Goal: Information Seeking & Learning: Learn about a topic

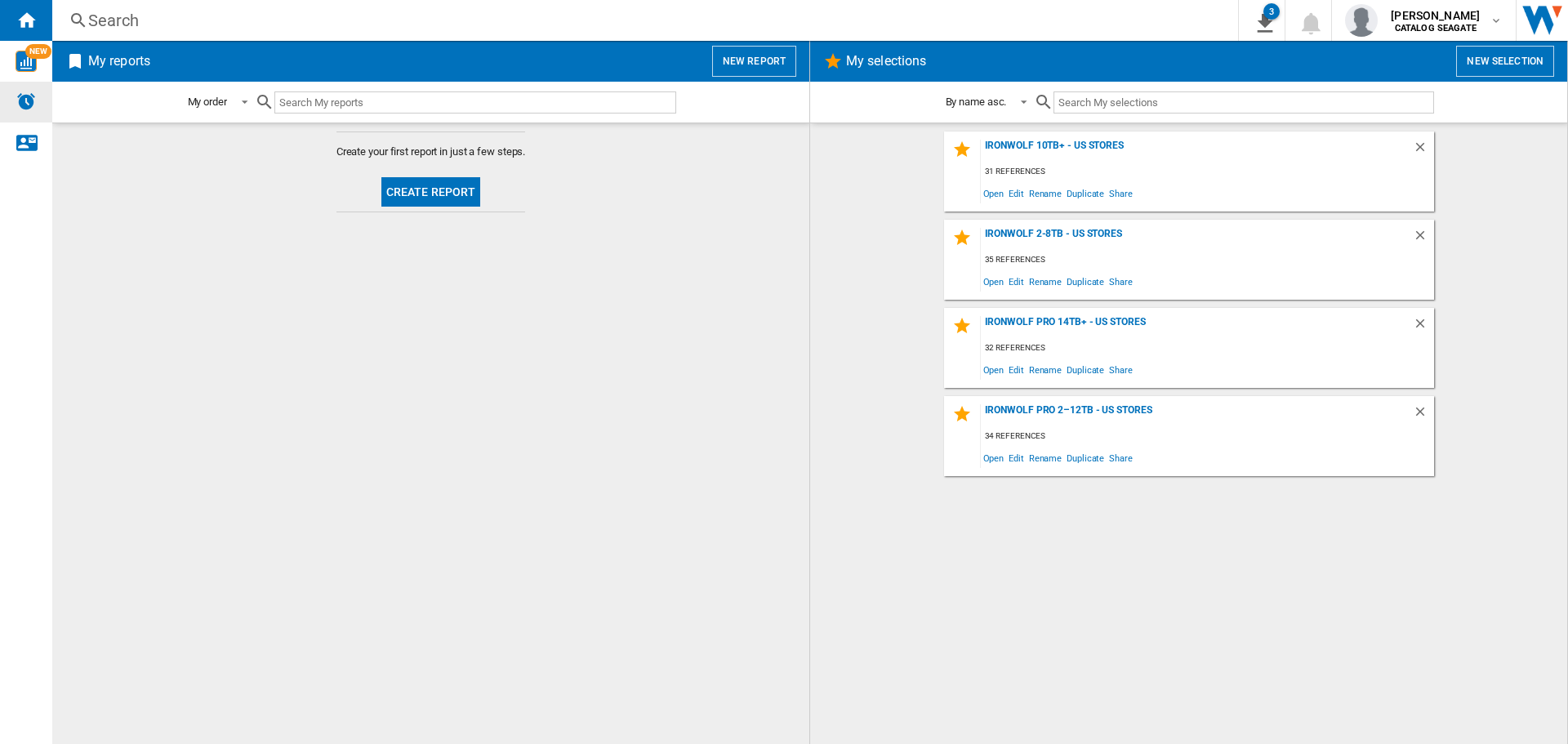
click at [26, 103] on img "Alerts" at bounding box center [25, 101] width 20 height 20
click at [1095, 145] on div "IronWolf 10TB+ - US Stores" at bounding box center [1196, 150] width 432 height 22
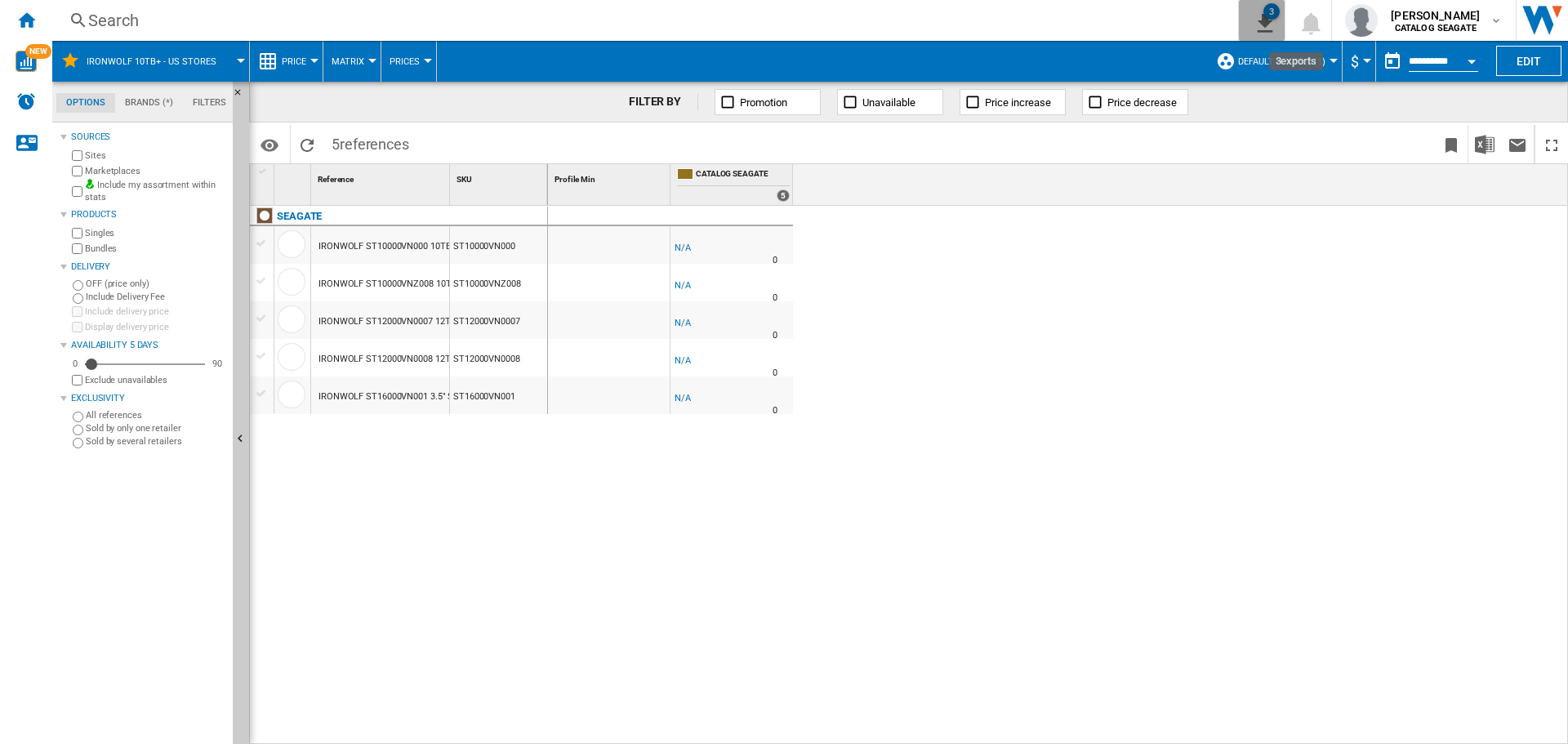
click at [1276, 33] on button "3" at bounding box center [1261, 20] width 46 height 40
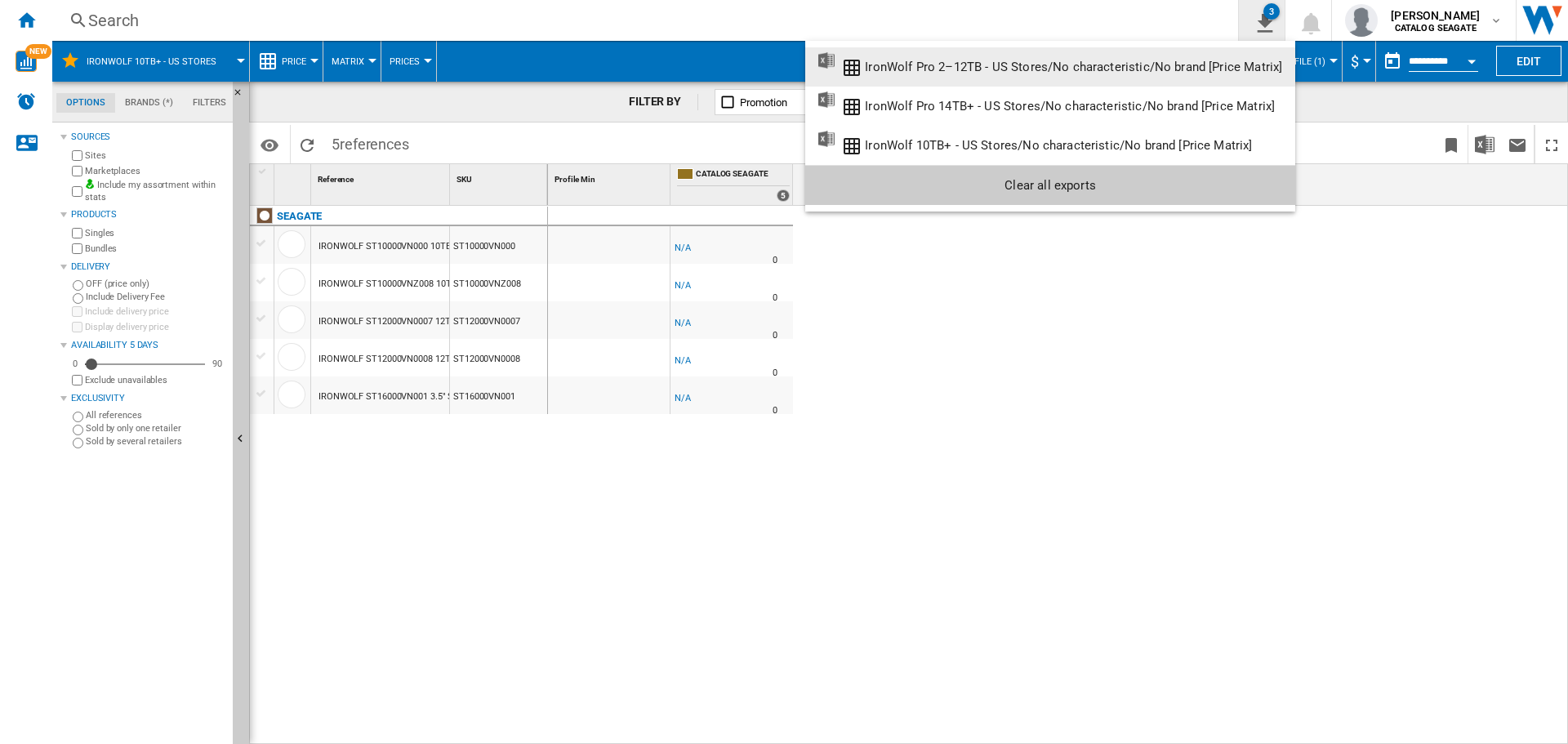
click at [1276, 33] on md-backdrop at bounding box center [784, 372] width 1568 height 744
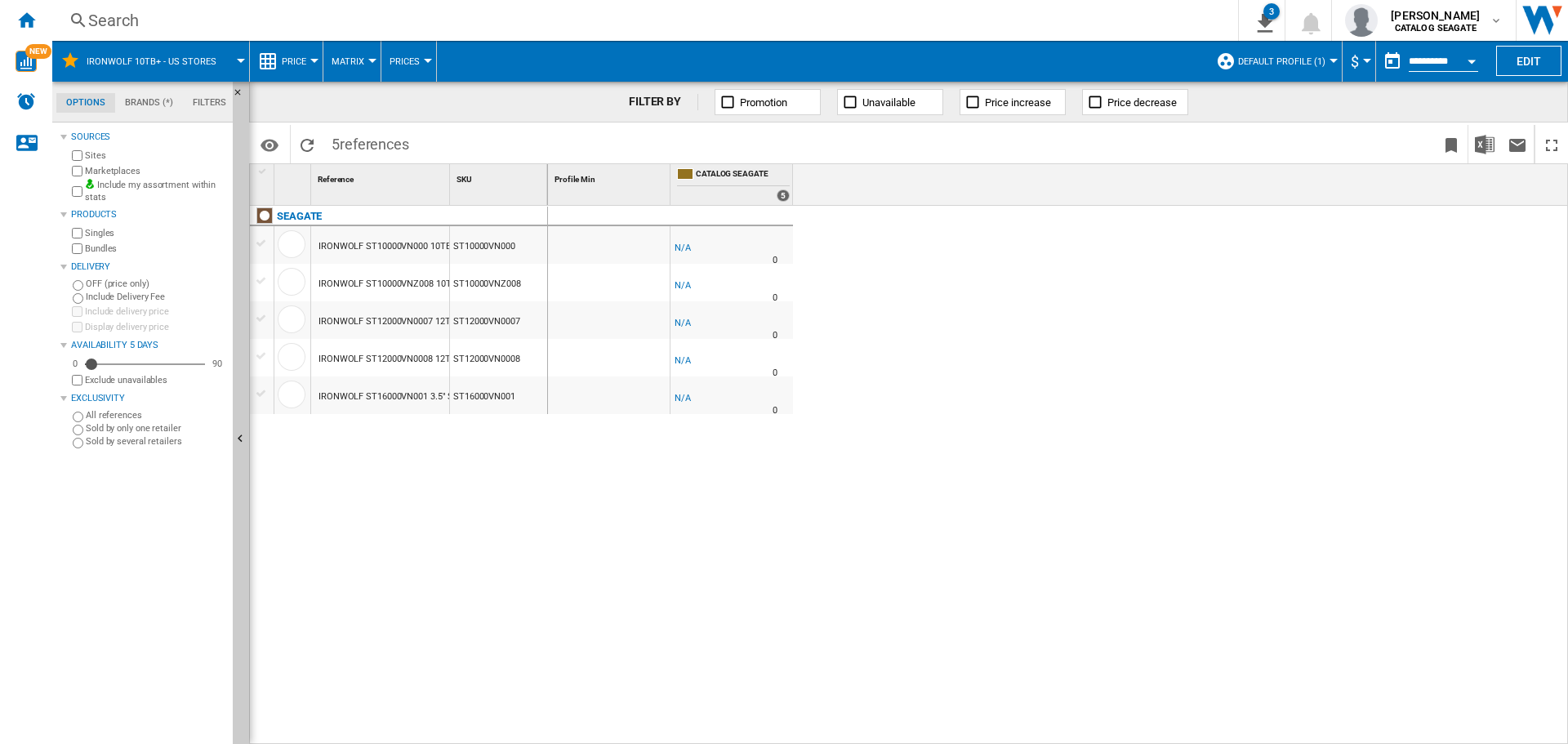
click at [1300, 68] on button "Default profile (1)" at bounding box center [1286, 60] width 96 height 40
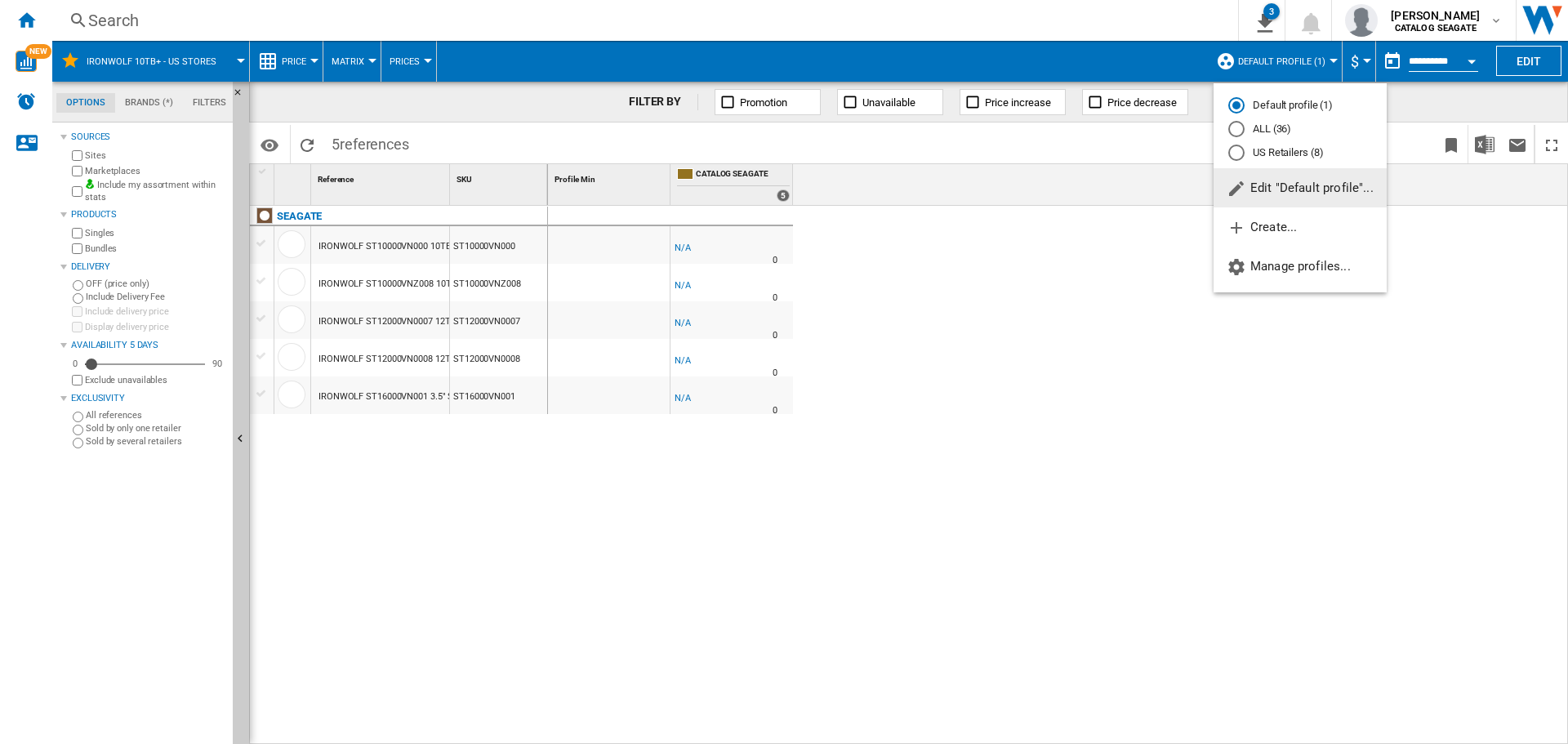
click at [1283, 152] on md-radio-button "US Retailers (8)" at bounding box center [1300, 152] width 144 height 15
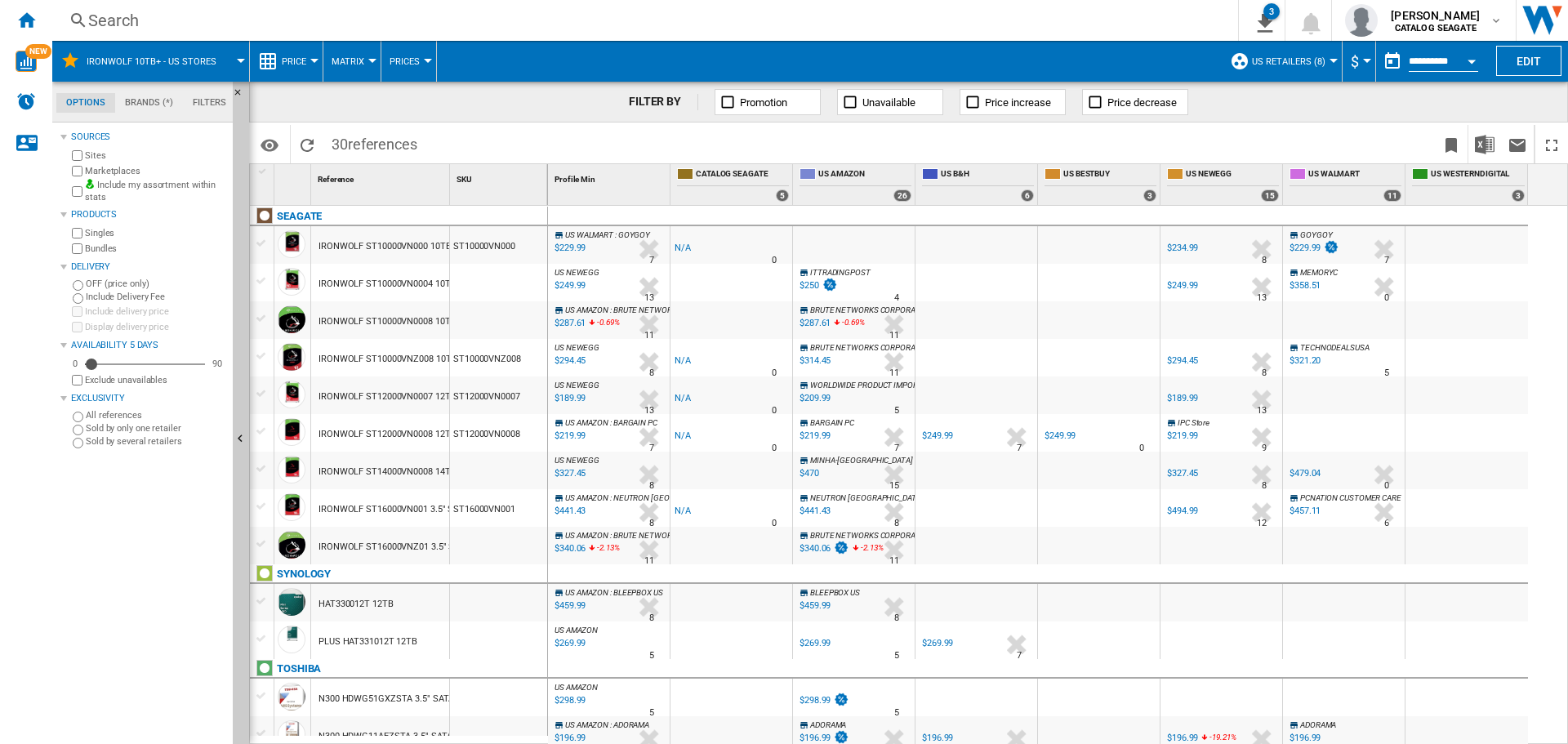
click at [997, 112] on button "Price increase" at bounding box center [1012, 103] width 106 height 26
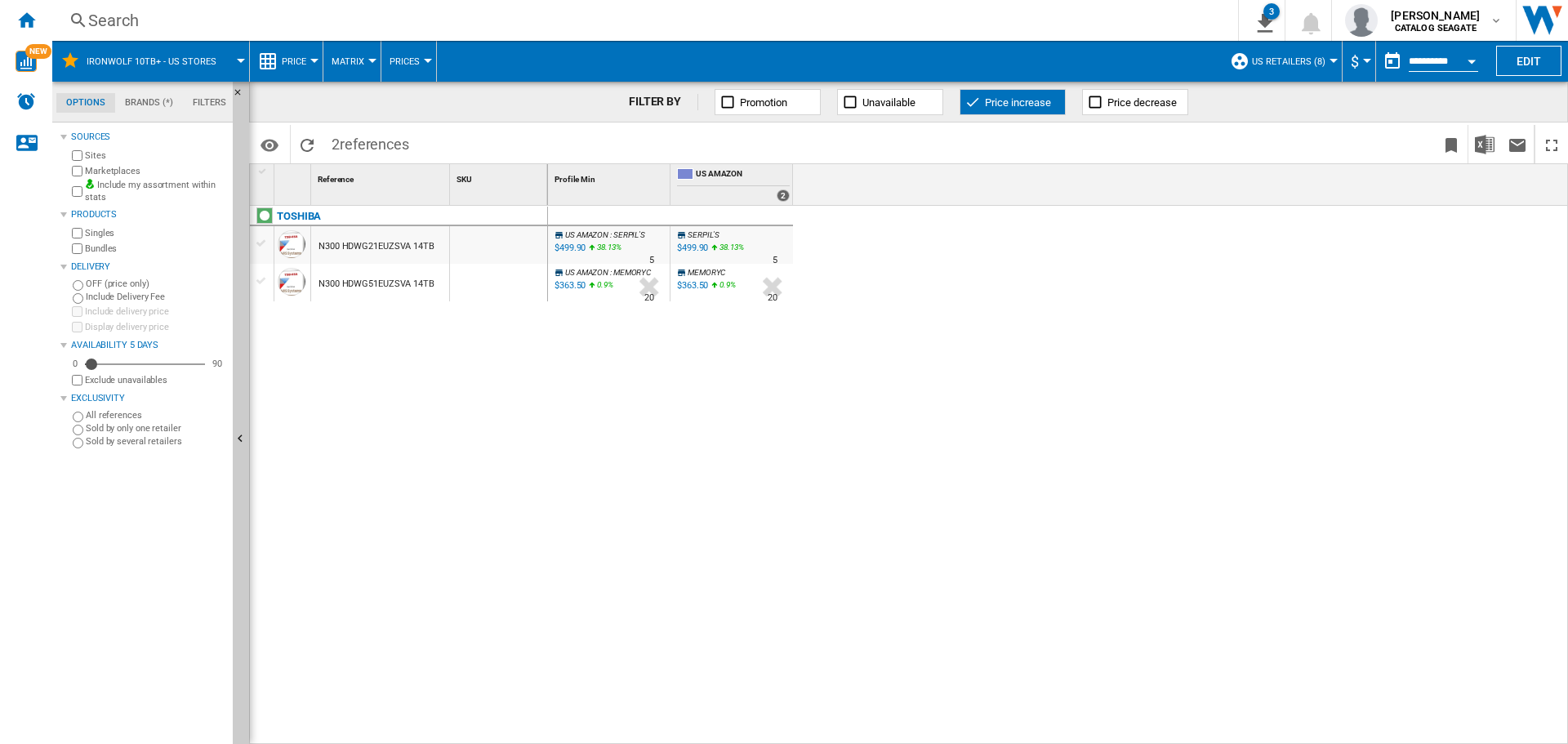
click at [1098, 108] on ng-md-icon at bounding box center [1095, 102] width 16 height 16
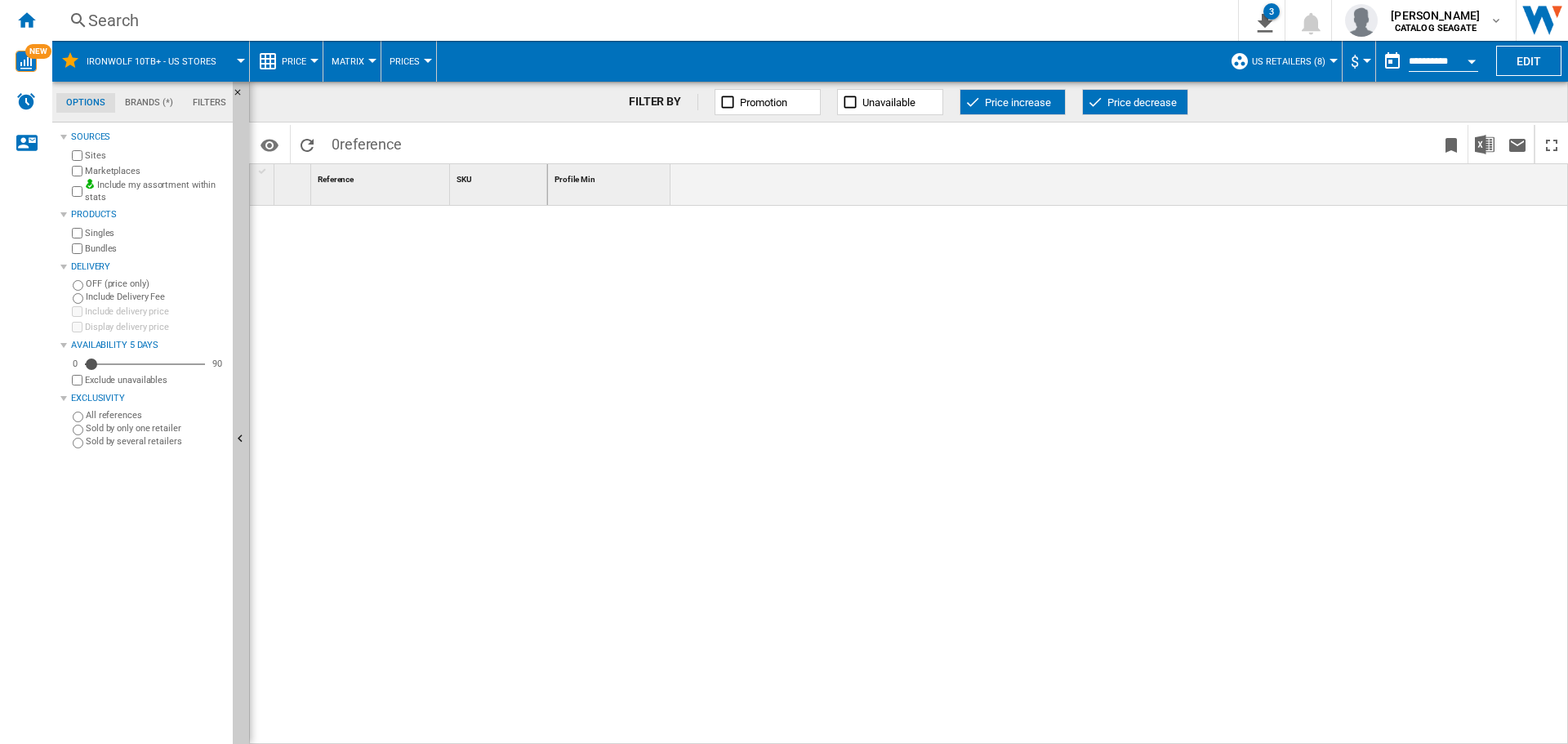
click at [1033, 104] on span "Price increase" at bounding box center [1018, 102] width 66 height 12
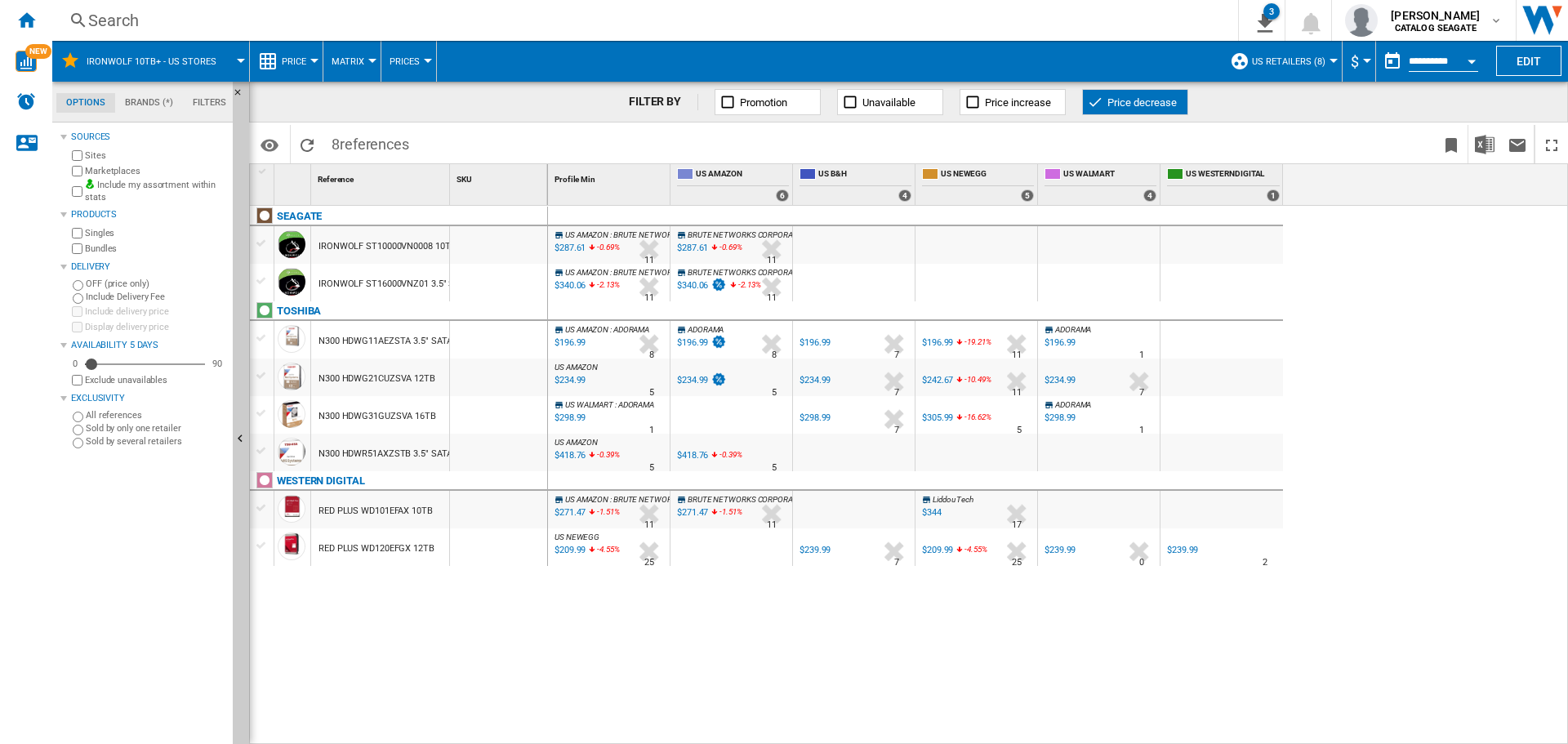
click at [1109, 108] on button "Price decrease" at bounding box center [1135, 103] width 106 height 26
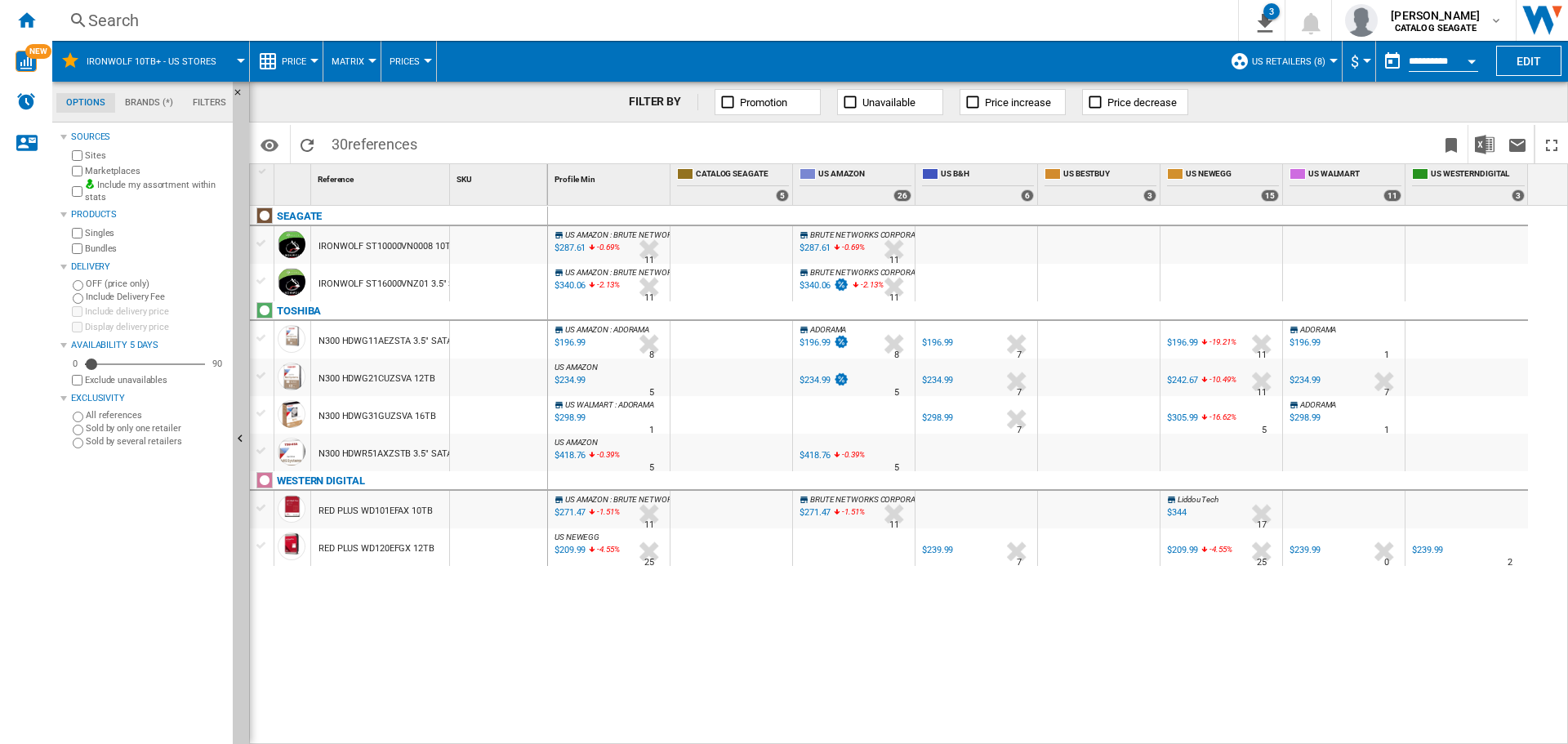
click at [1114, 104] on span "Price decrease" at bounding box center [1142, 102] width 70 height 12
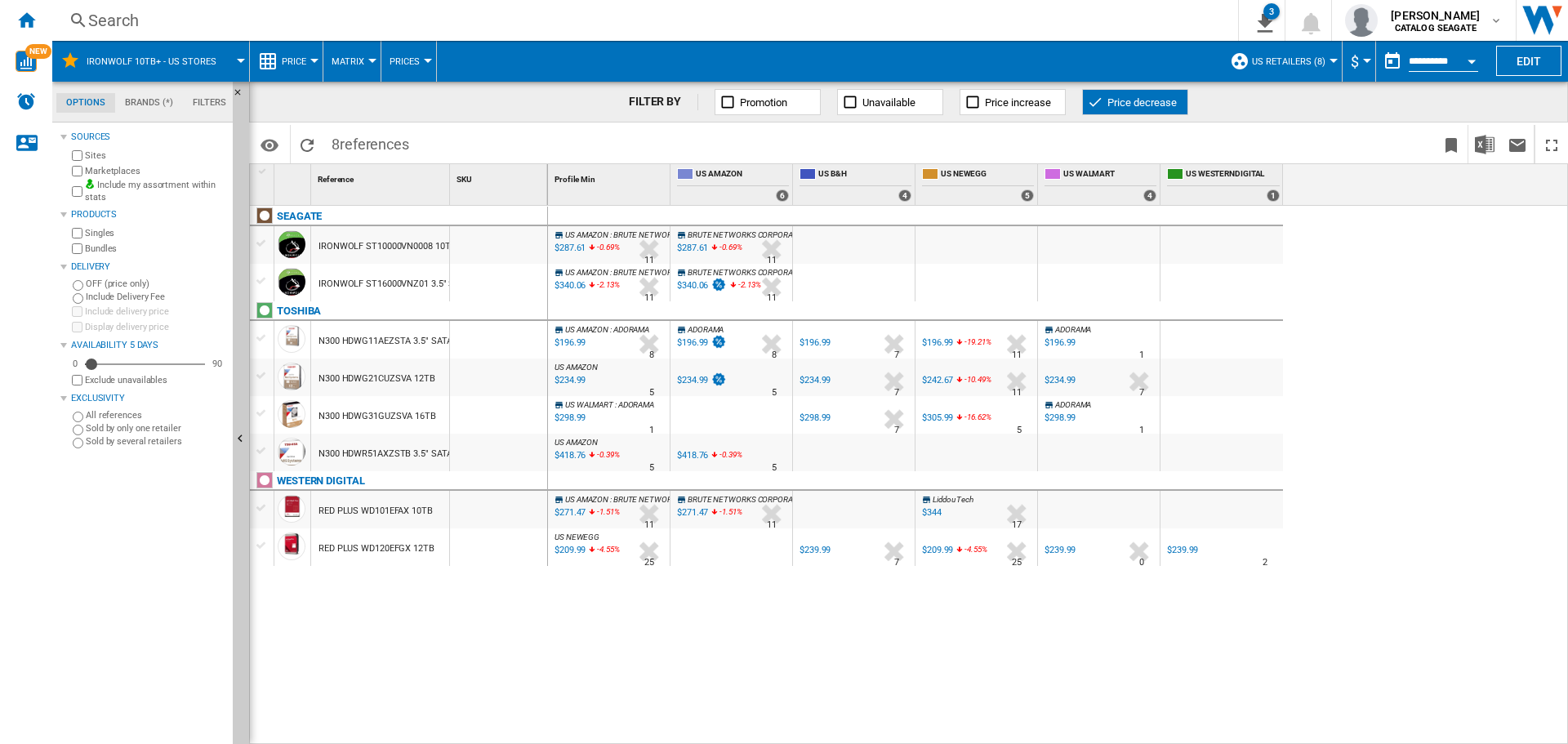
click at [564, 245] on div "$287.61" at bounding box center [569, 247] width 34 height 16
click at [1117, 99] on span "Price decrease" at bounding box center [1142, 102] width 70 height 12
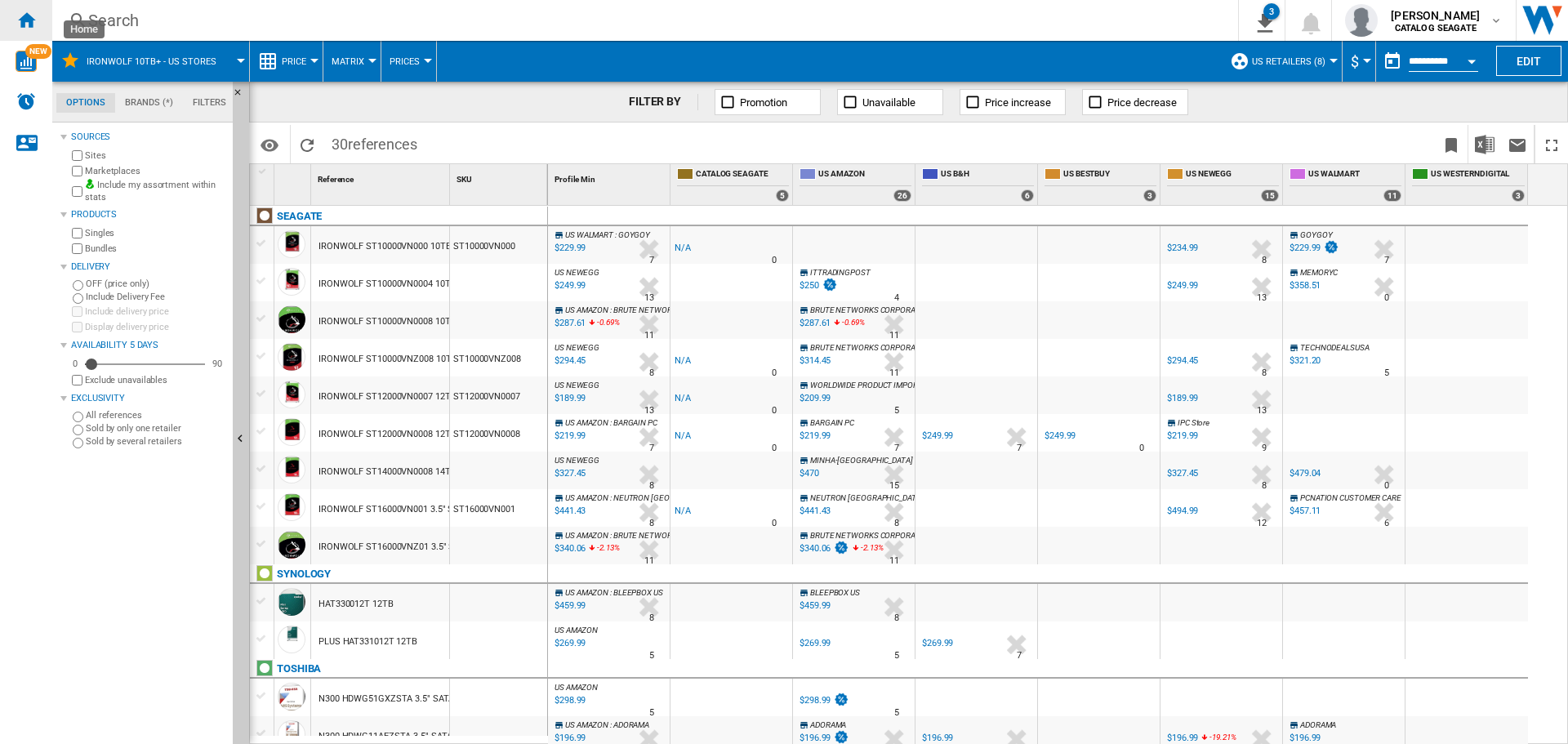
click at [36, 27] on div "Home" at bounding box center [26, 20] width 53 height 40
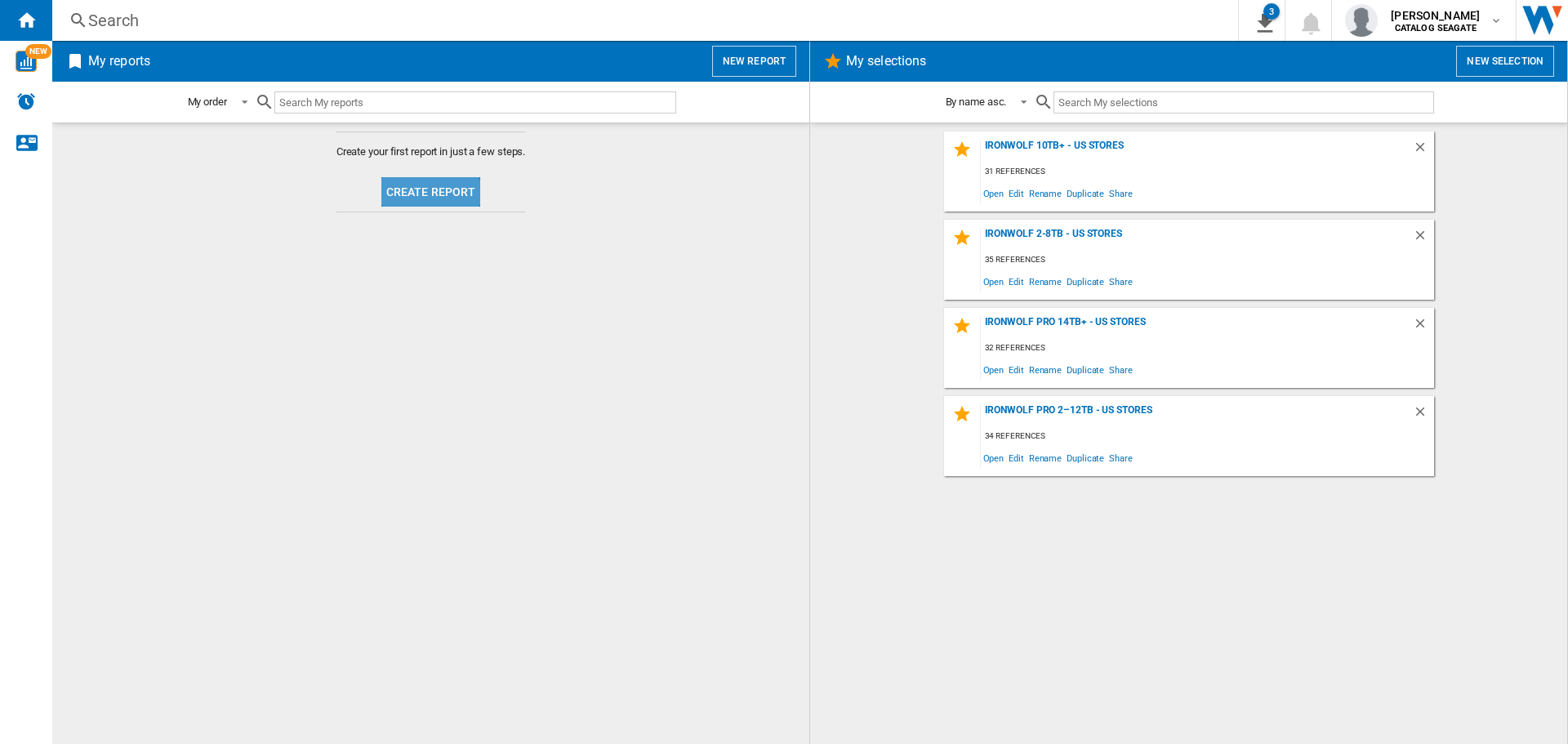
click at [406, 193] on button "Create report" at bounding box center [432, 191] width 100 height 29
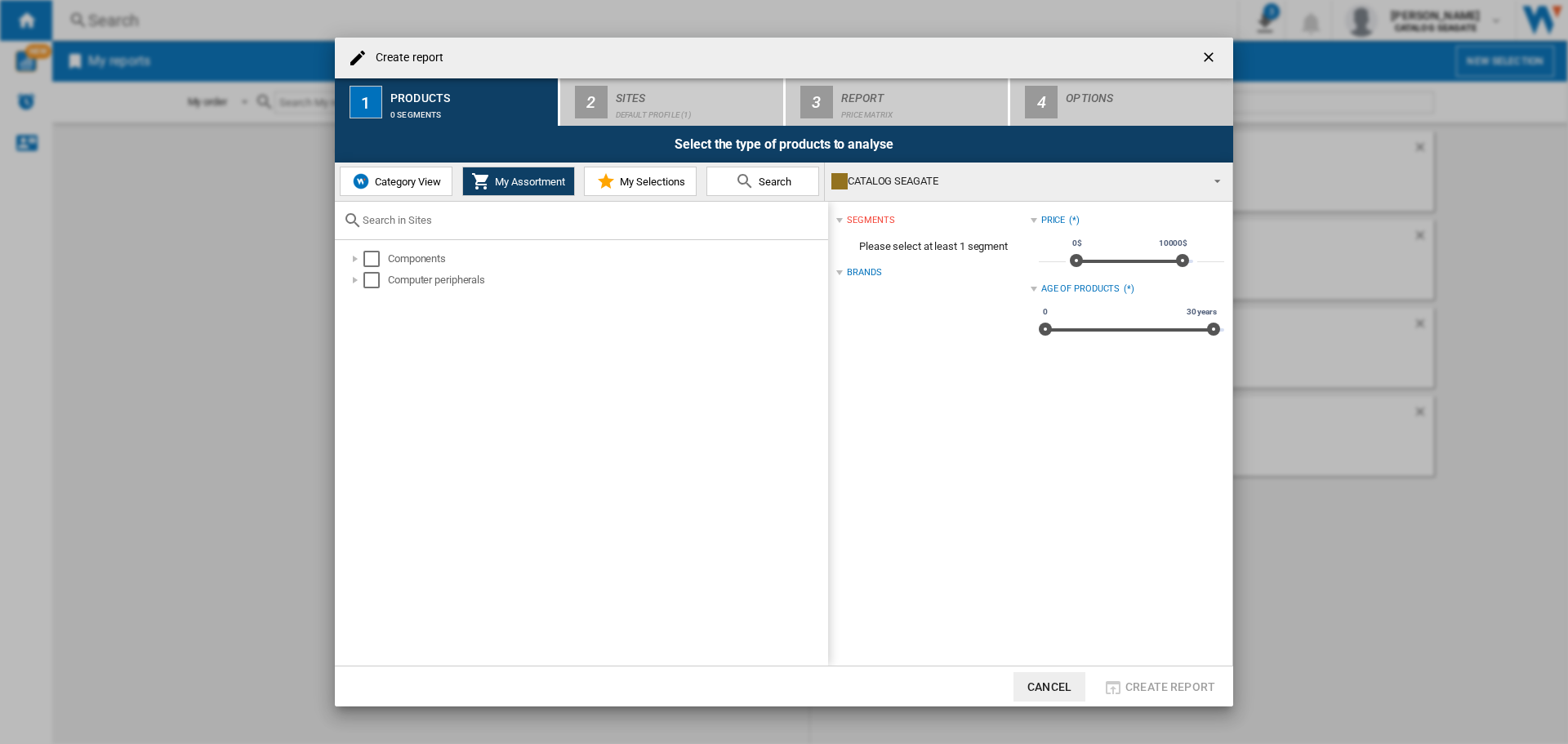
click at [611, 182] on md-icon at bounding box center [606, 181] width 20 height 20
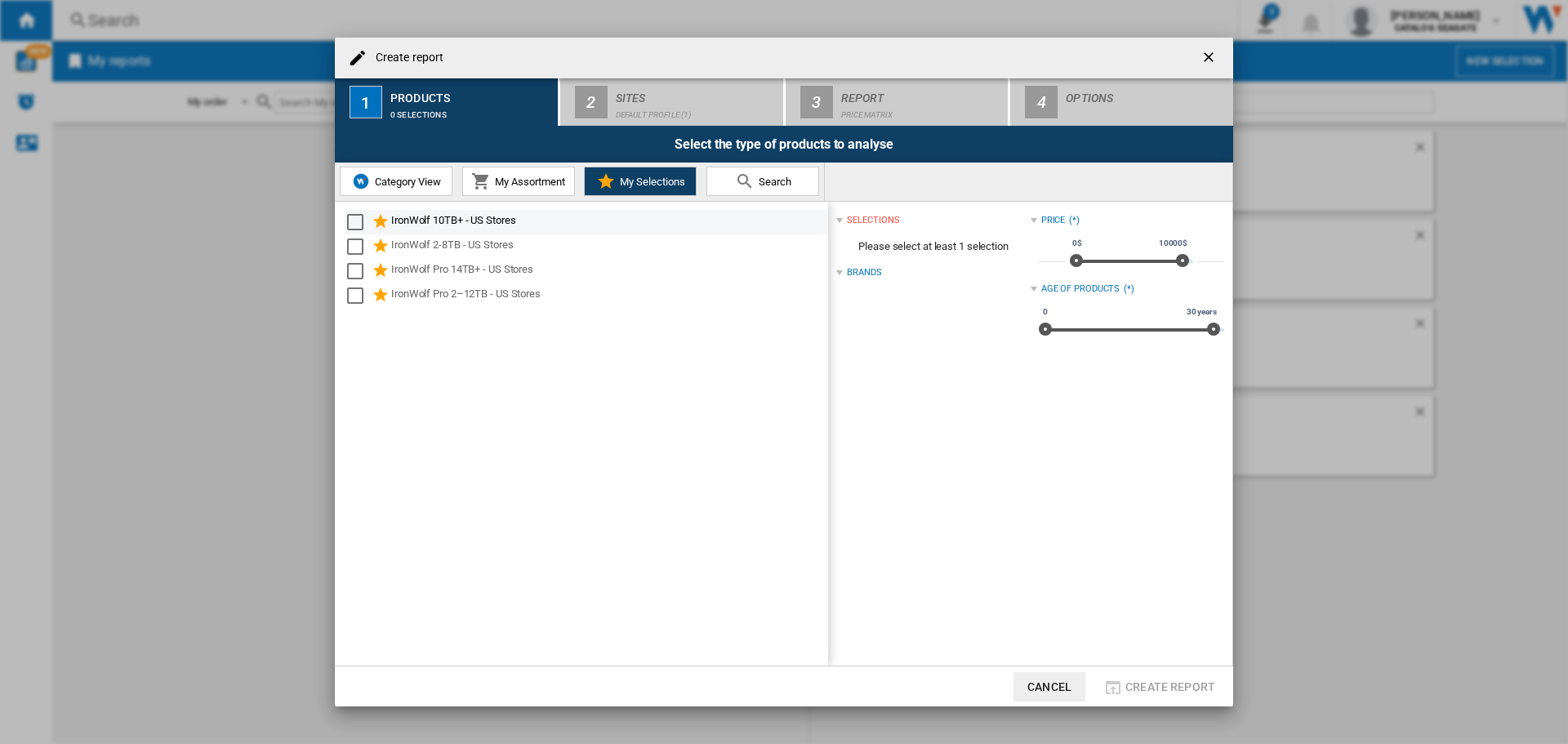
click at [351, 220] on div "Select" at bounding box center [355, 222] width 16 height 16
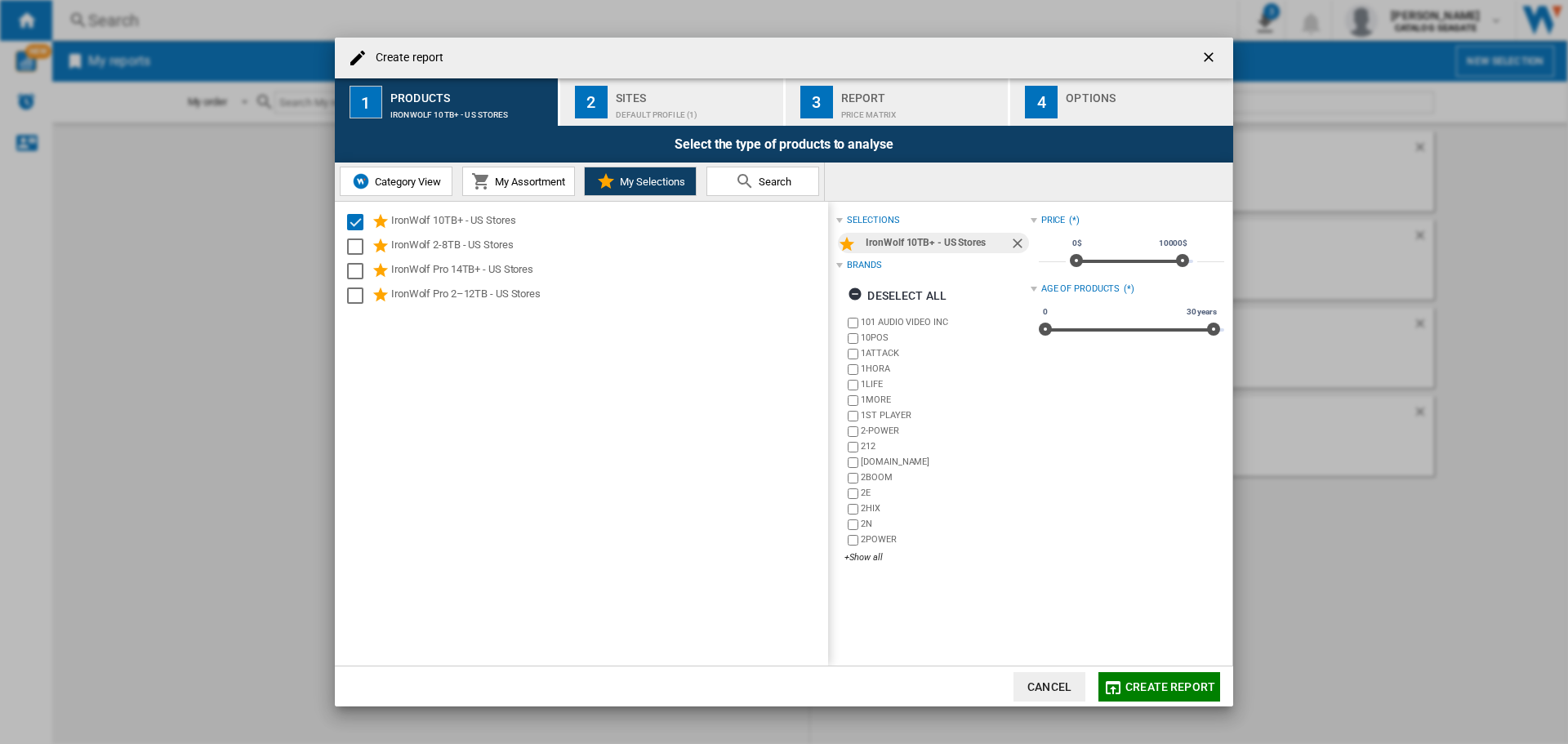
click at [655, 111] on div "Default profile (1)" at bounding box center [696, 111] width 161 height 17
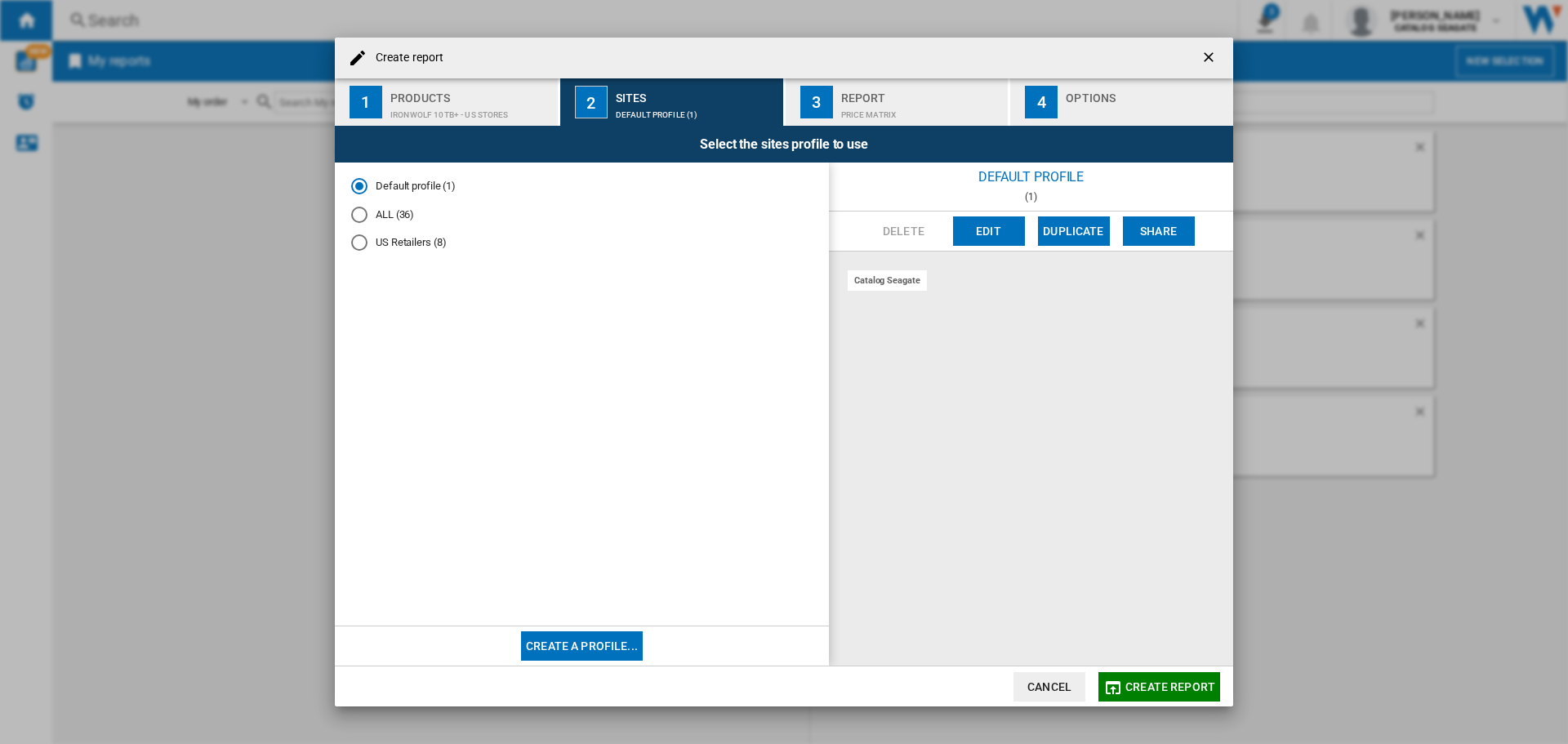
click at [398, 239] on md-radio-button "US Retailers (8)" at bounding box center [581, 243] width 462 height 15
click at [460, 115] on div "IronWolf 10TB+ - US Stores" at bounding box center [470, 111] width 161 height 17
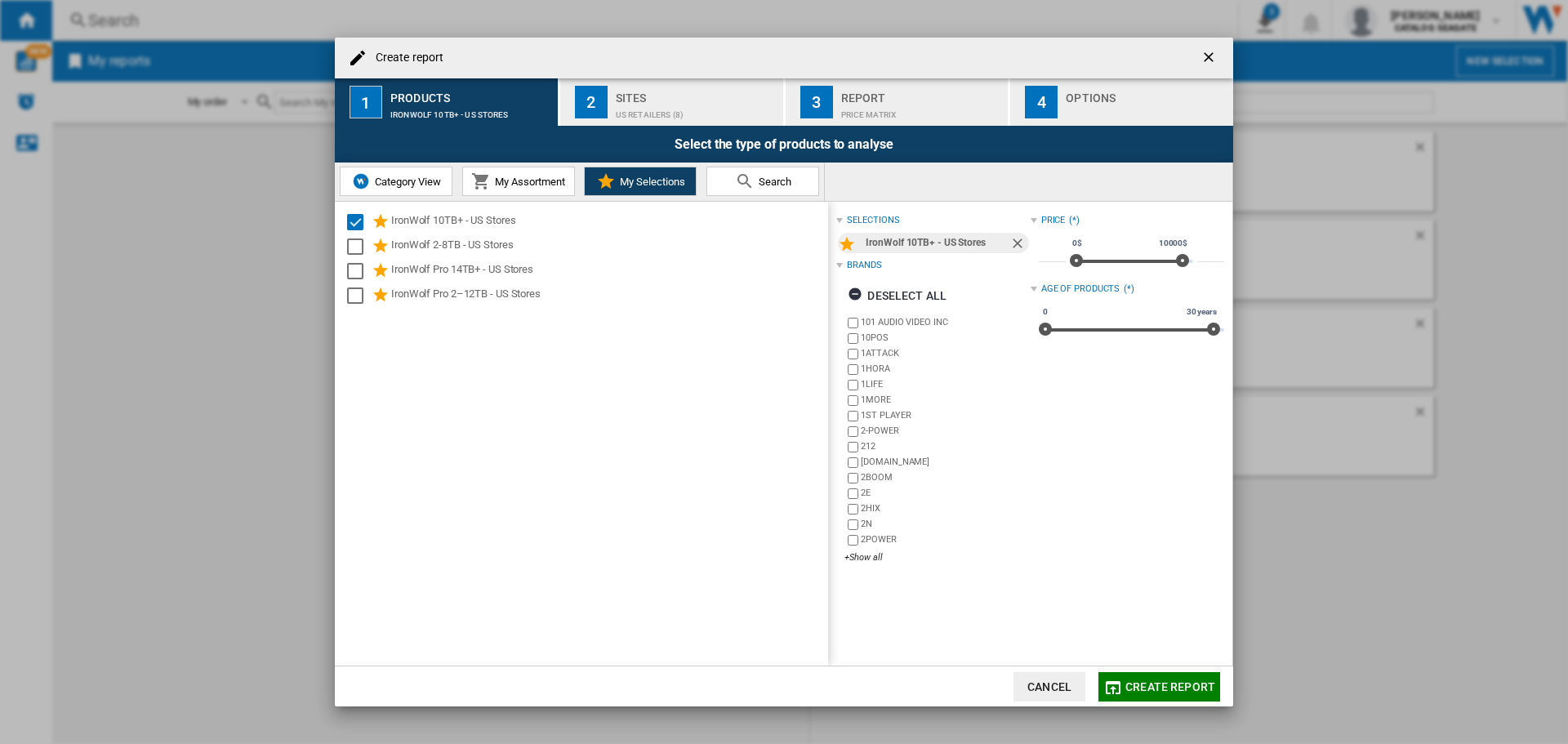
click at [515, 187] on span "My Assortment" at bounding box center [528, 182] width 74 height 12
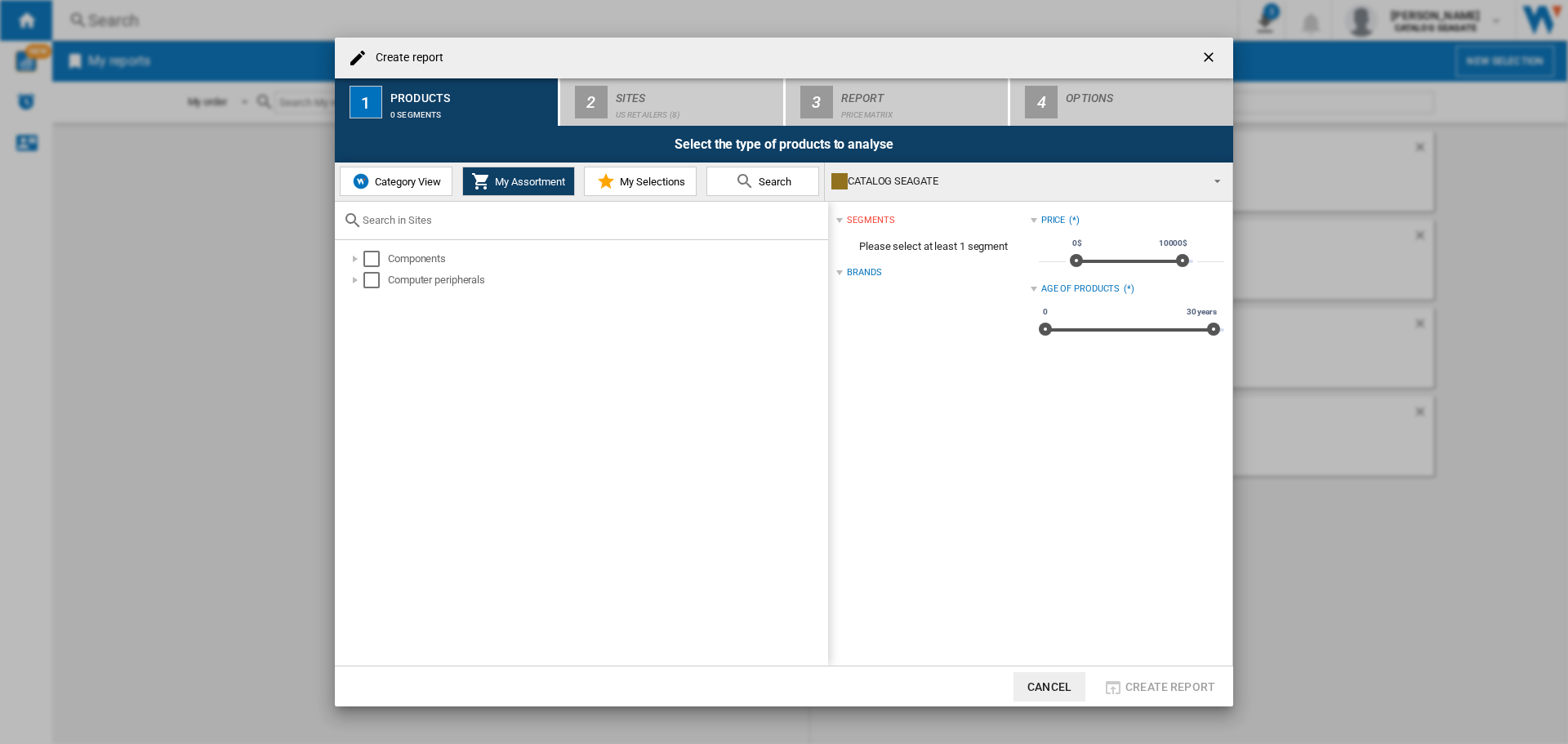
click at [629, 182] on span "My Selections" at bounding box center [651, 182] width 70 height 12
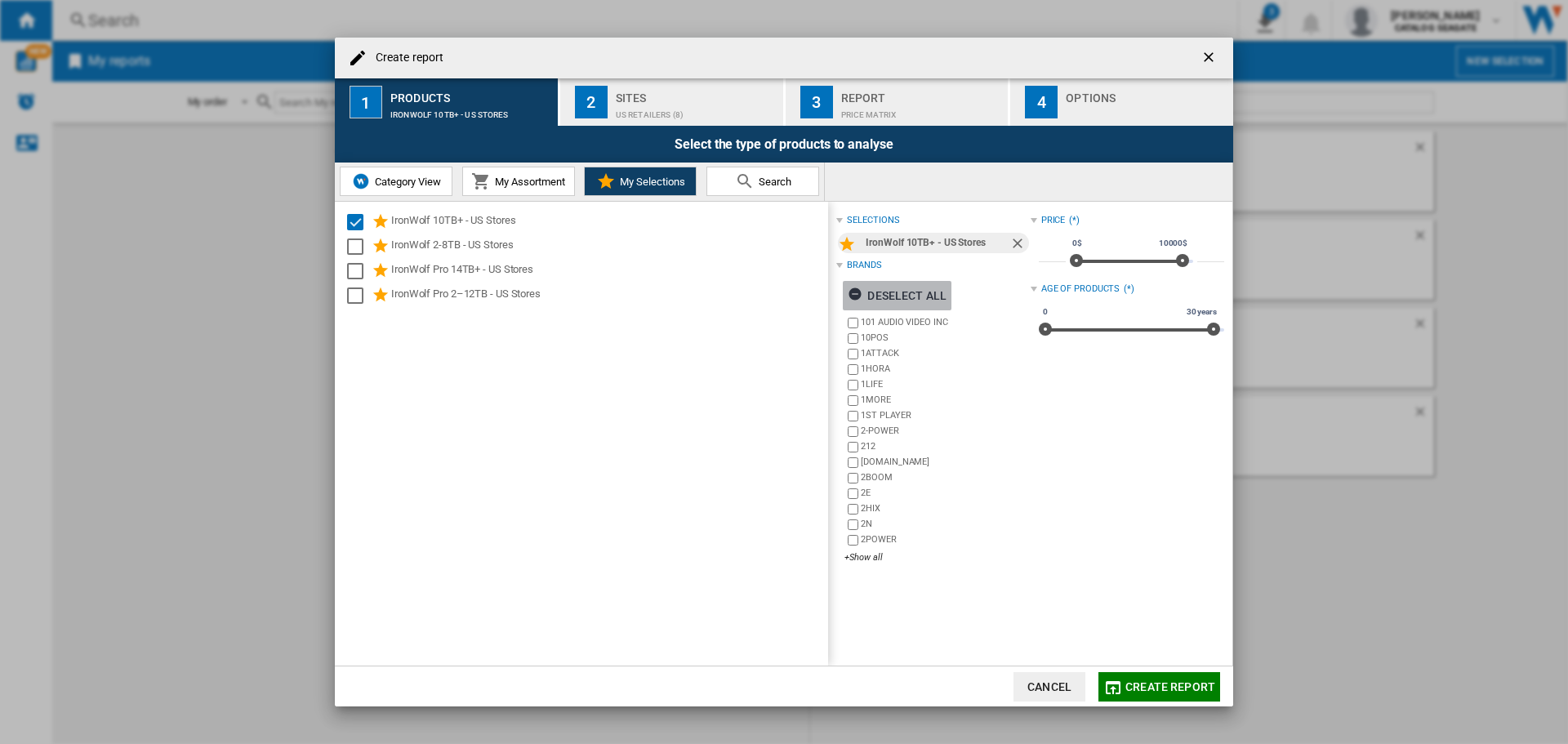
click at [860, 301] on ng-md-icon "button" at bounding box center [857, 296] width 20 height 20
click at [870, 559] on div "+Show all" at bounding box center [937, 557] width 185 height 12
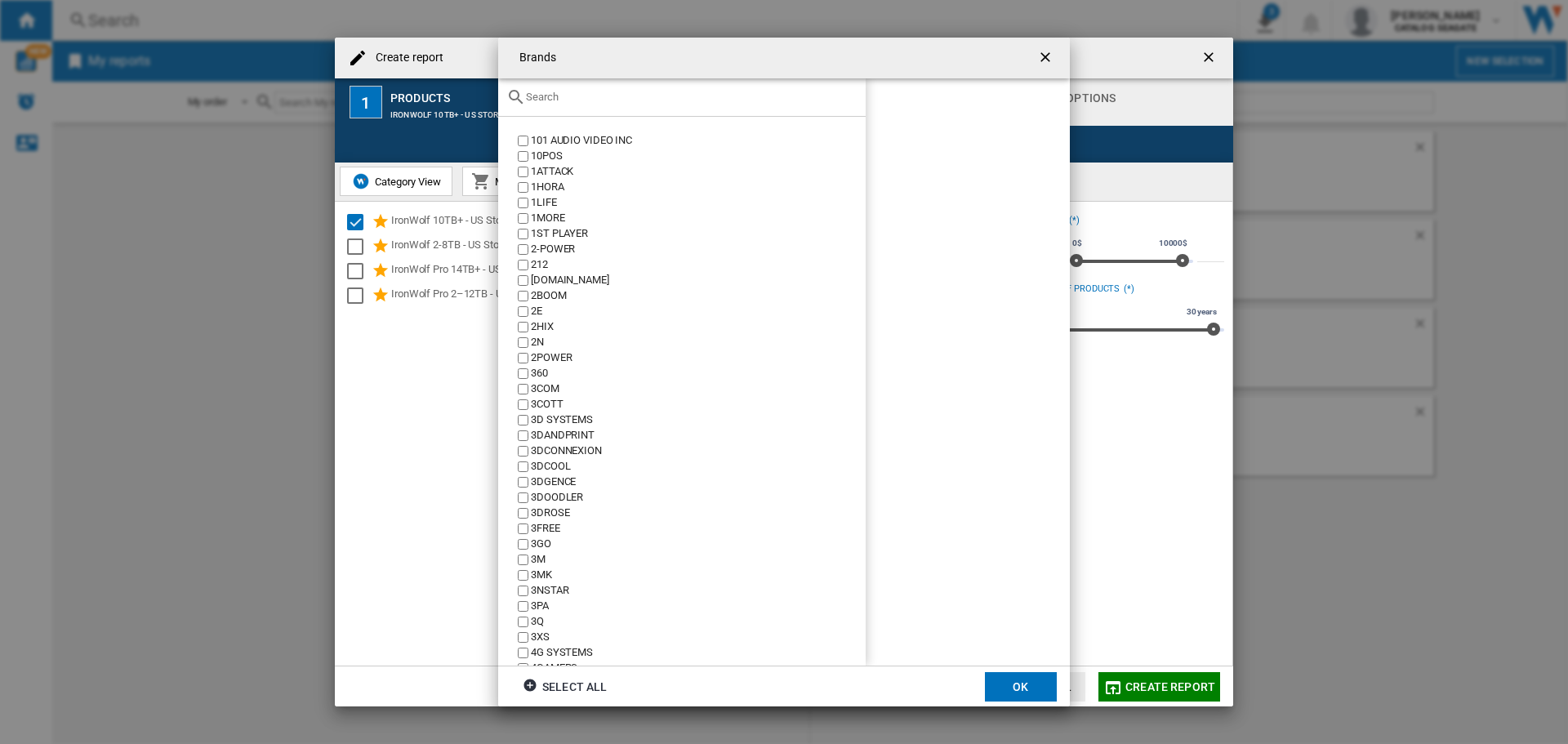
click at [571, 103] on input "text" at bounding box center [691, 96] width 332 height 12
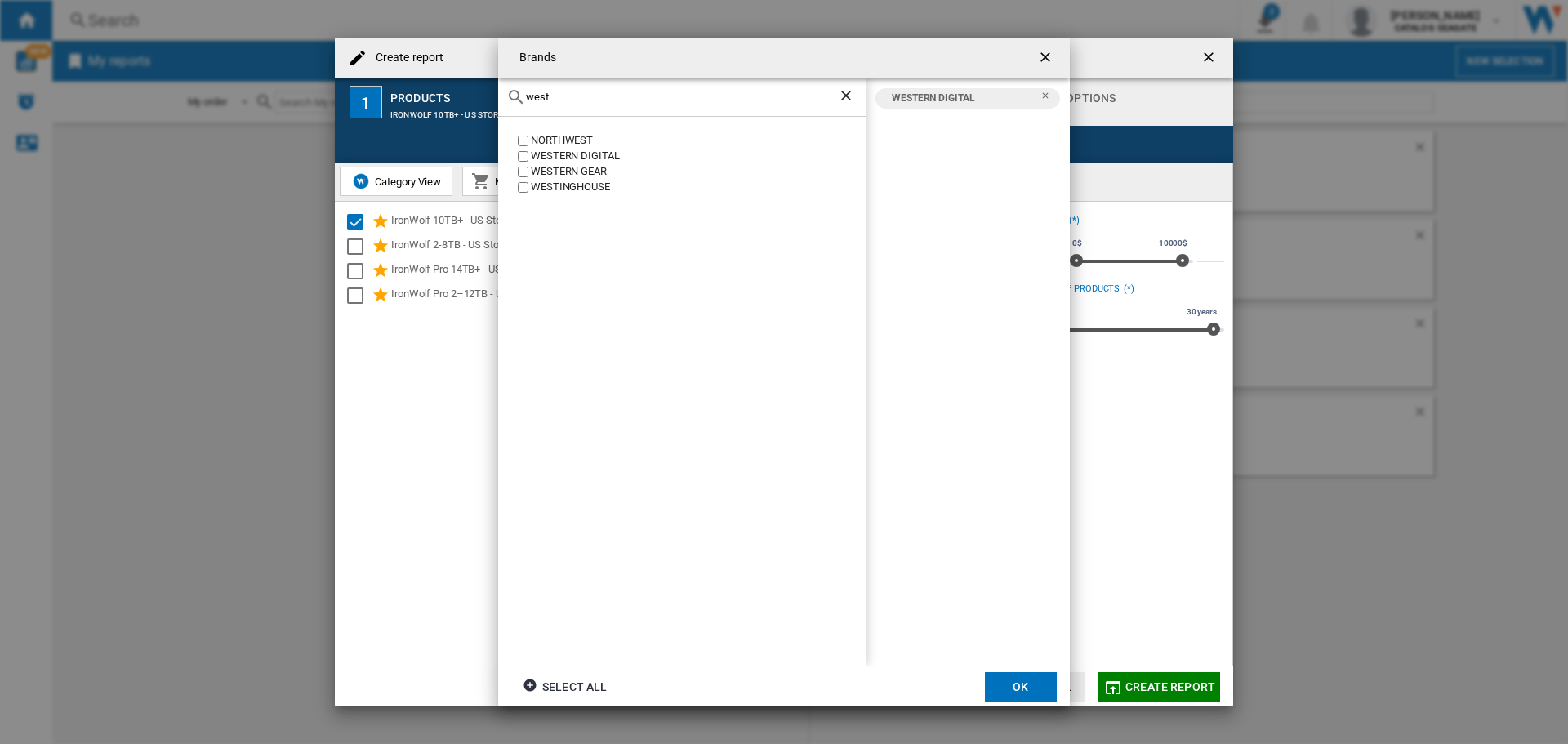
click at [548, 103] on div "west" at bounding box center [682, 97] width 368 height 39
click at [548, 103] on div "west" at bounding box center [682, 97] width 368 height 39
click at [548, 101] on input "west" at bounding box center [682, 96] width 312 height 12
click at [539, 96] on input "seag" at bounding box center [682, 96] width 312 height 12
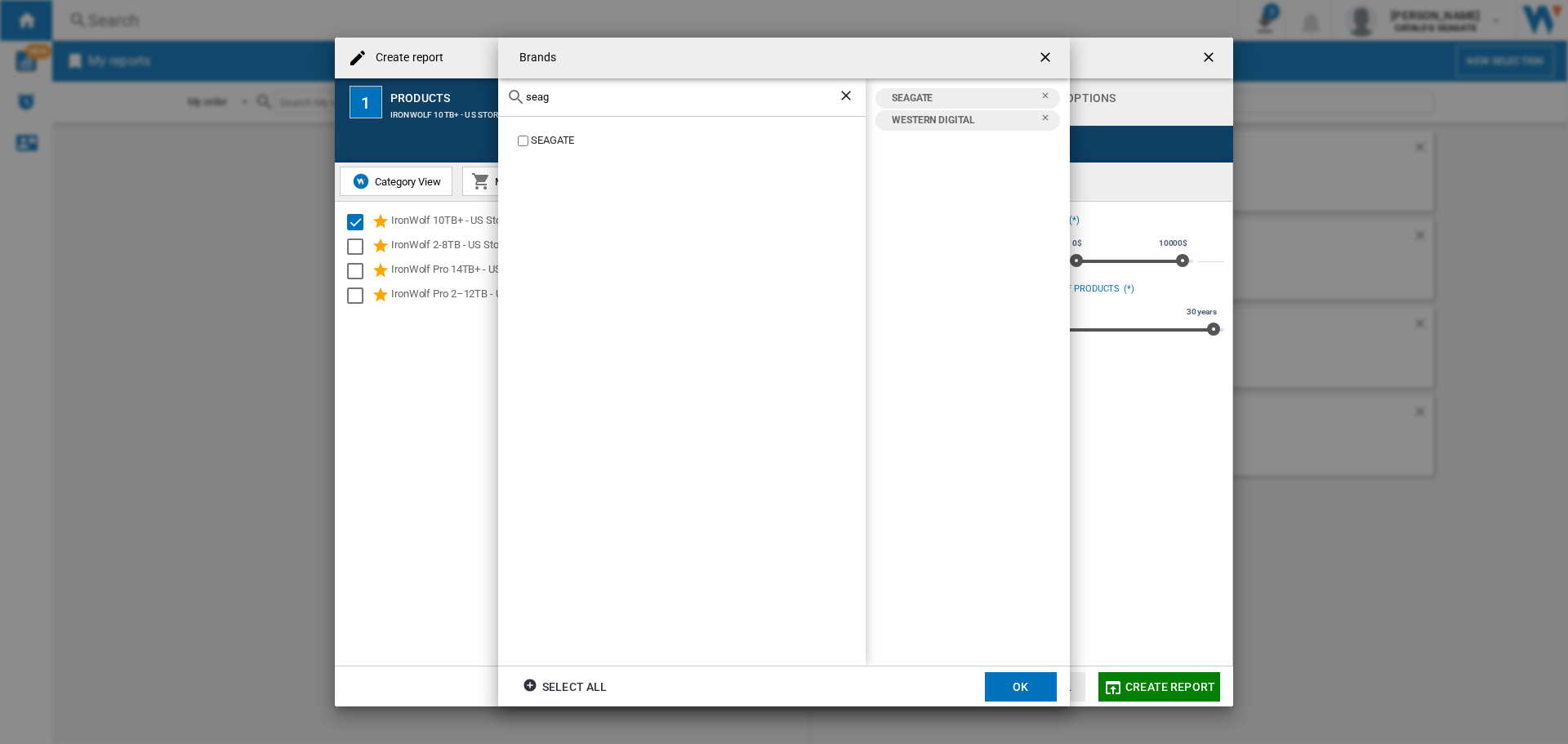
click at [539, 96] on input "seag" at bounding box center [682, 96] width 312 height 12
click at [568, 98] on input "tosh" at bounding box center [682, 96] width 312 height 12
type input "syn"
click at [533, 200] on div "SYNOLOGY" at bounding box center [698, 203] width 335 height 15
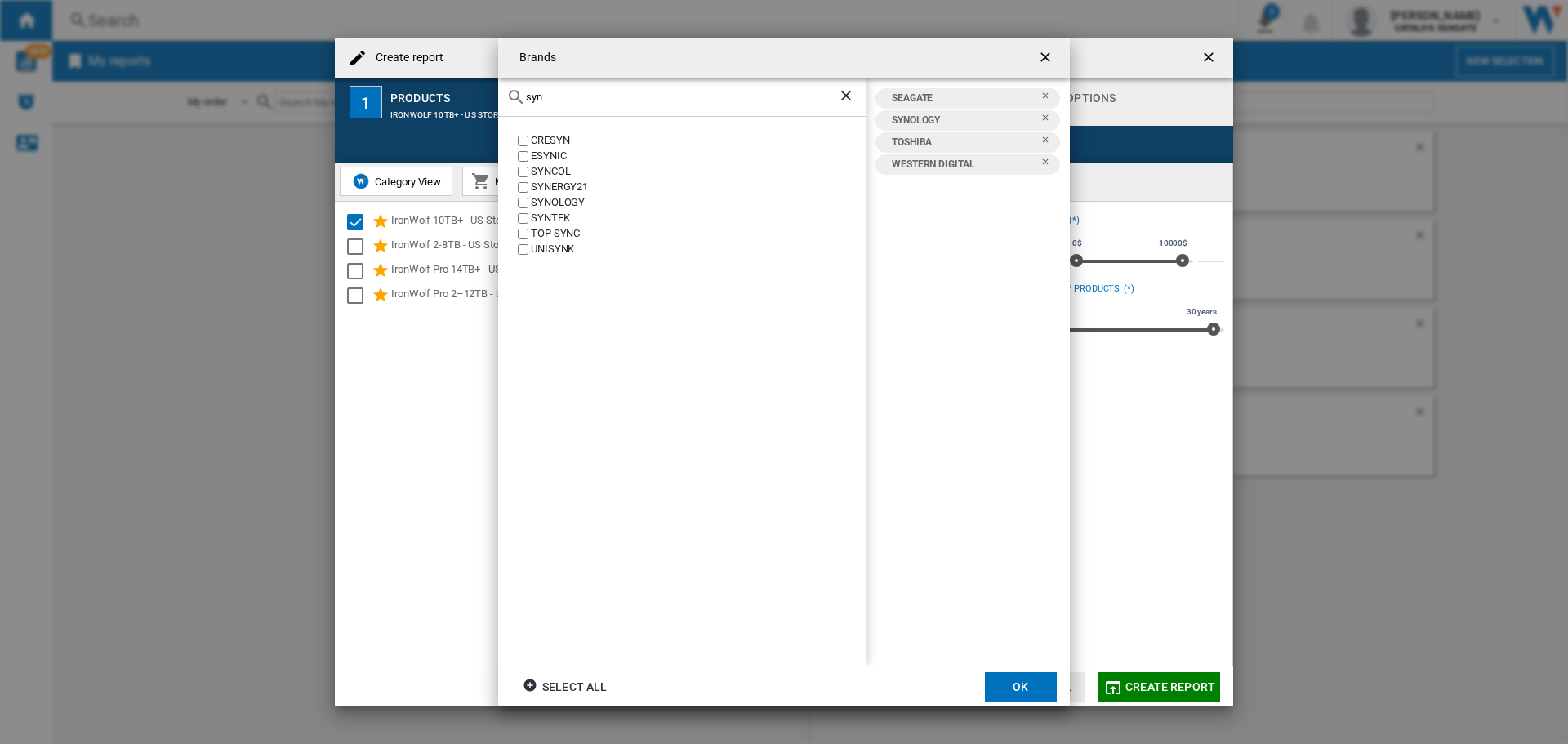
click at [1012, 696] on button "OK" at bounding box center [1021, 687] width 71 height 29
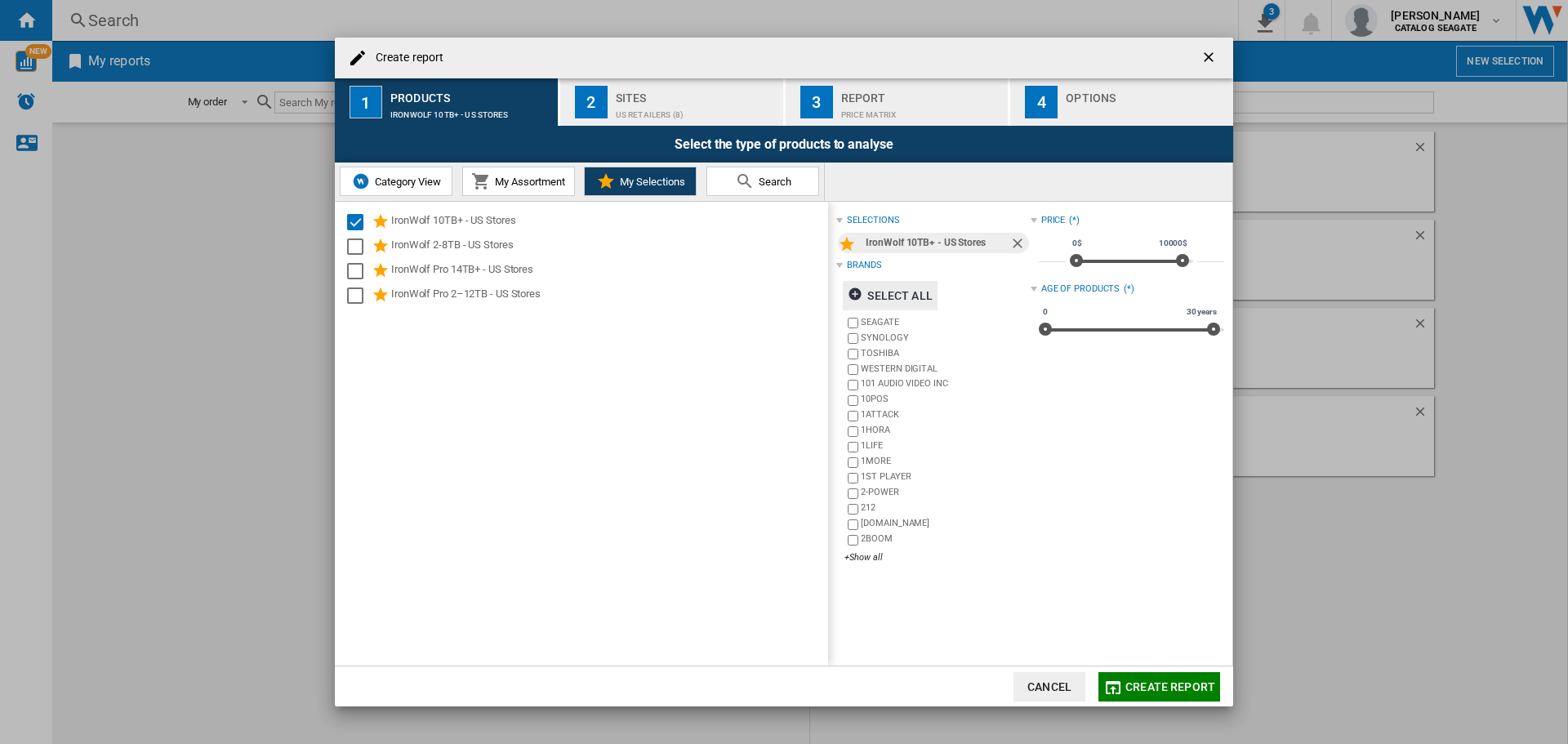
click at [725, 103] on div "US Retailers (8)" at bounding box center [696, 111] width 161 height 17
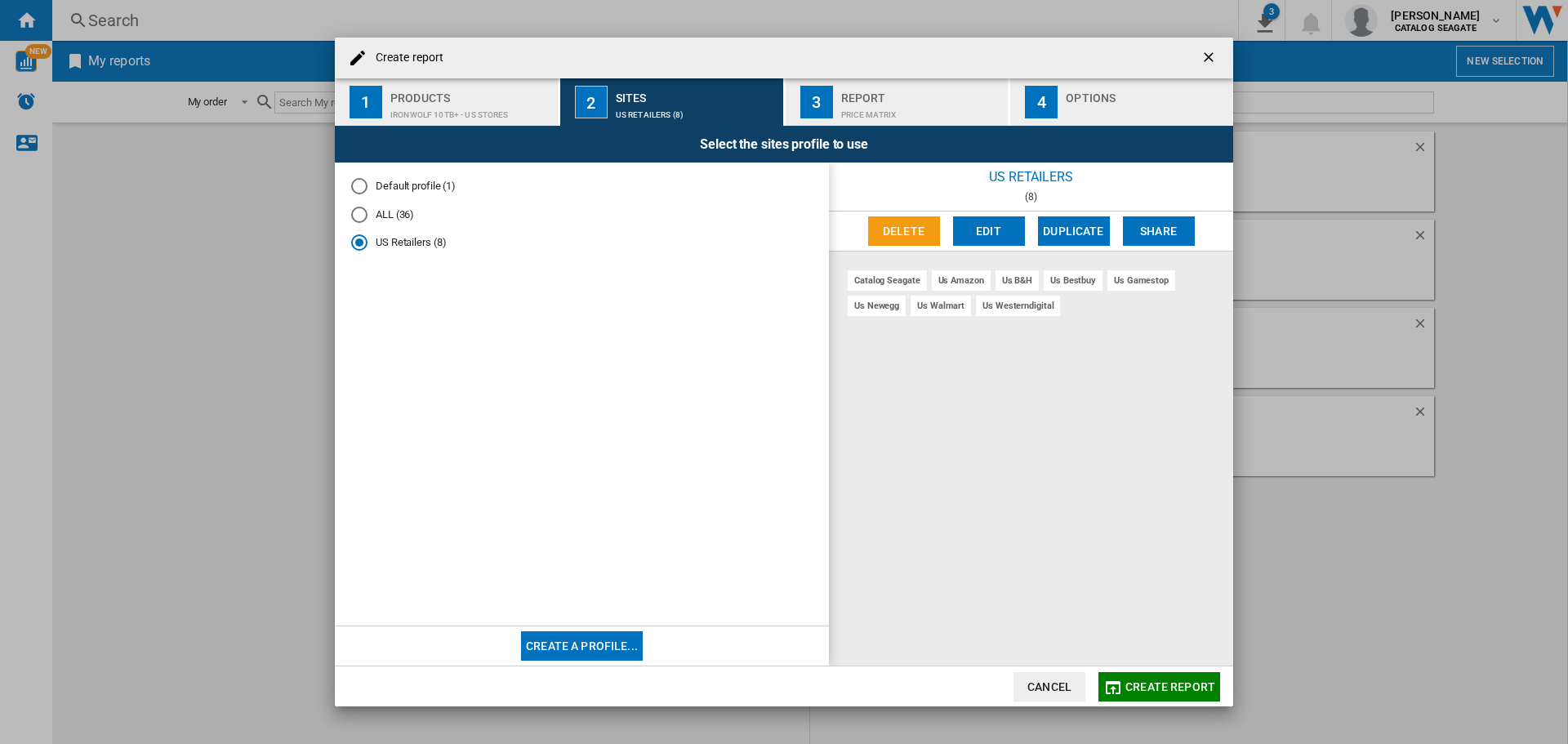
click at [517, 98] on div "Products" at bounding box center [470, 93] width 161 height 17
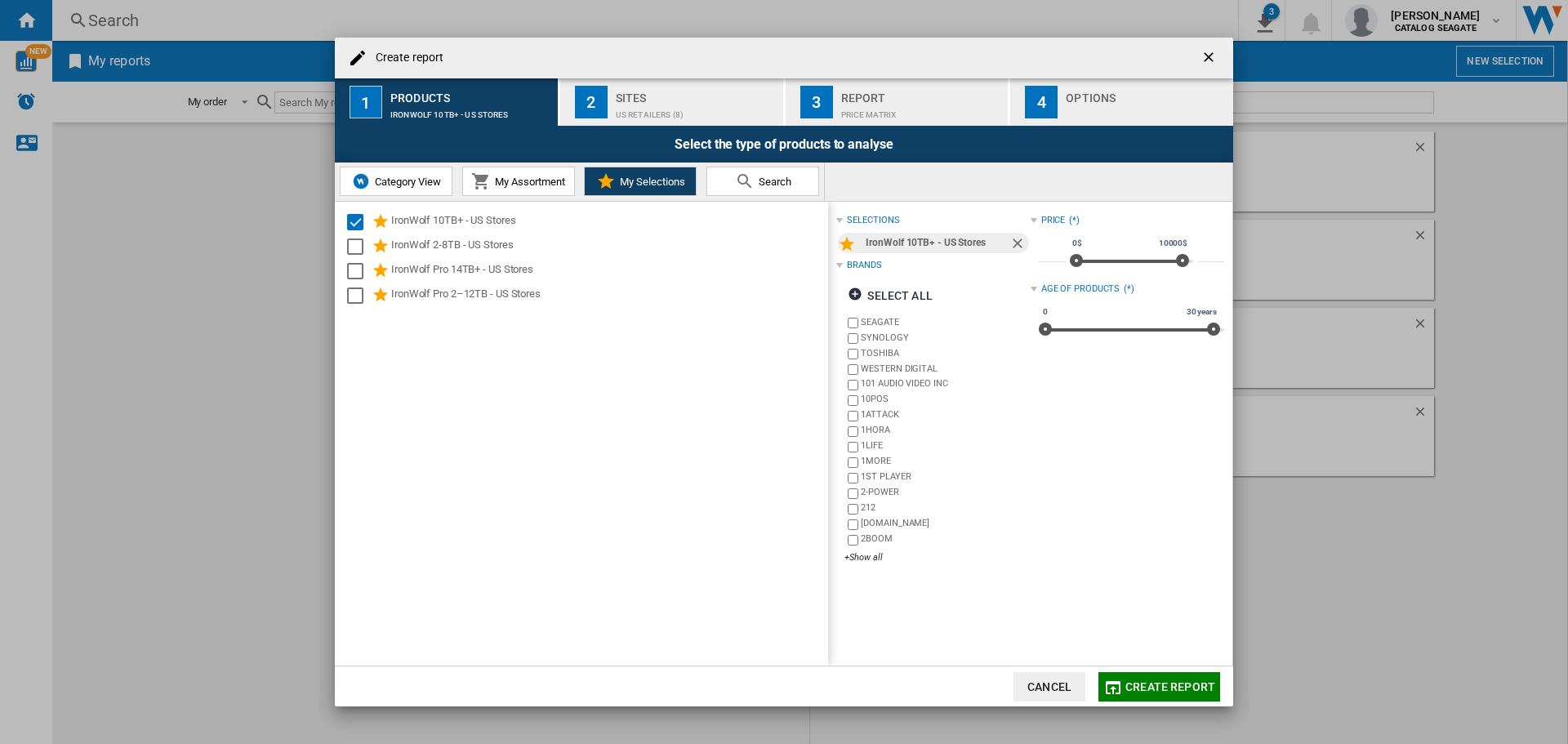
click at [855, 103] on div "Price Matrix" at bounding box center [921, 111] width 161 height 17
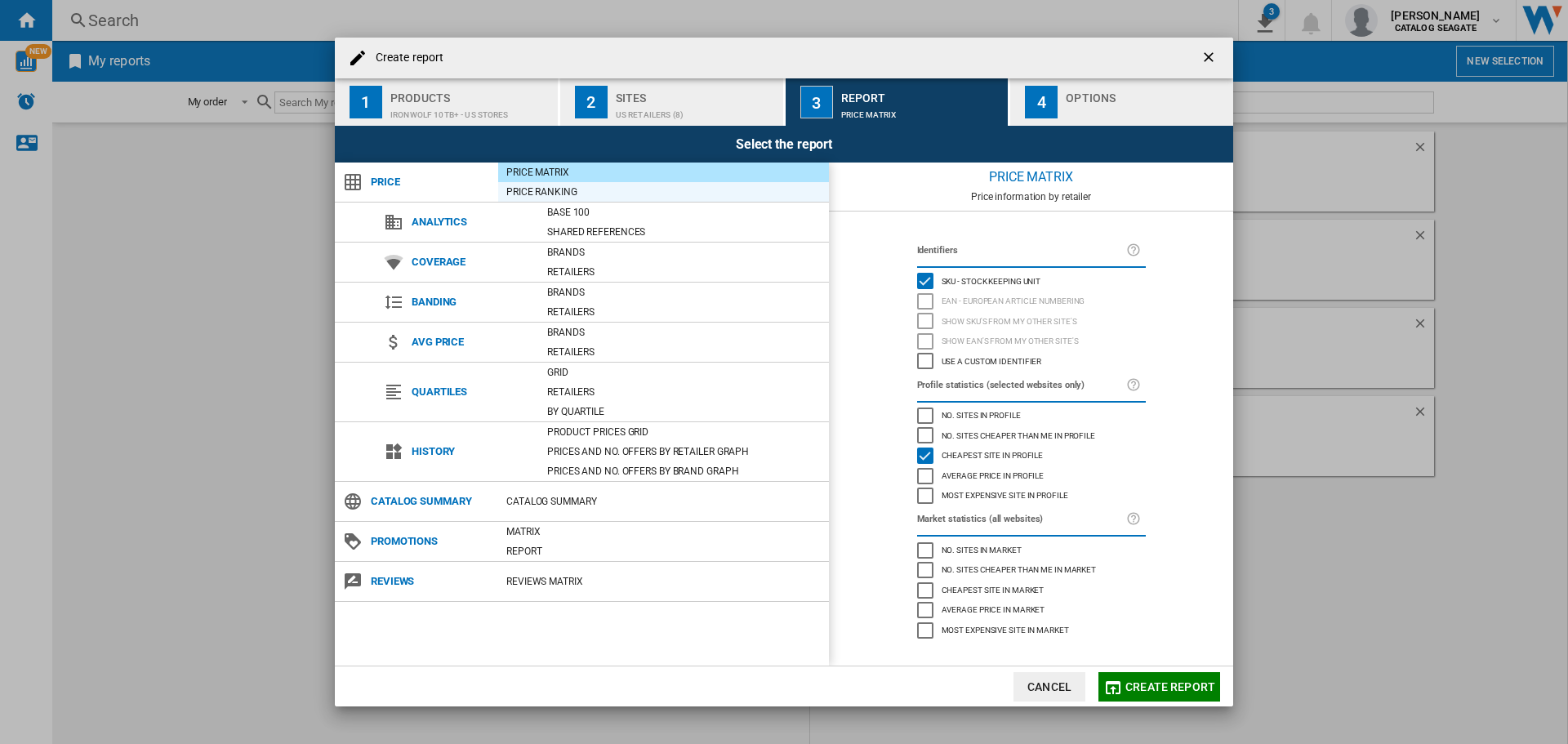
click at [574, 195] on div "Price Ranking" at bounding box center [664, 191] width 331 height 16
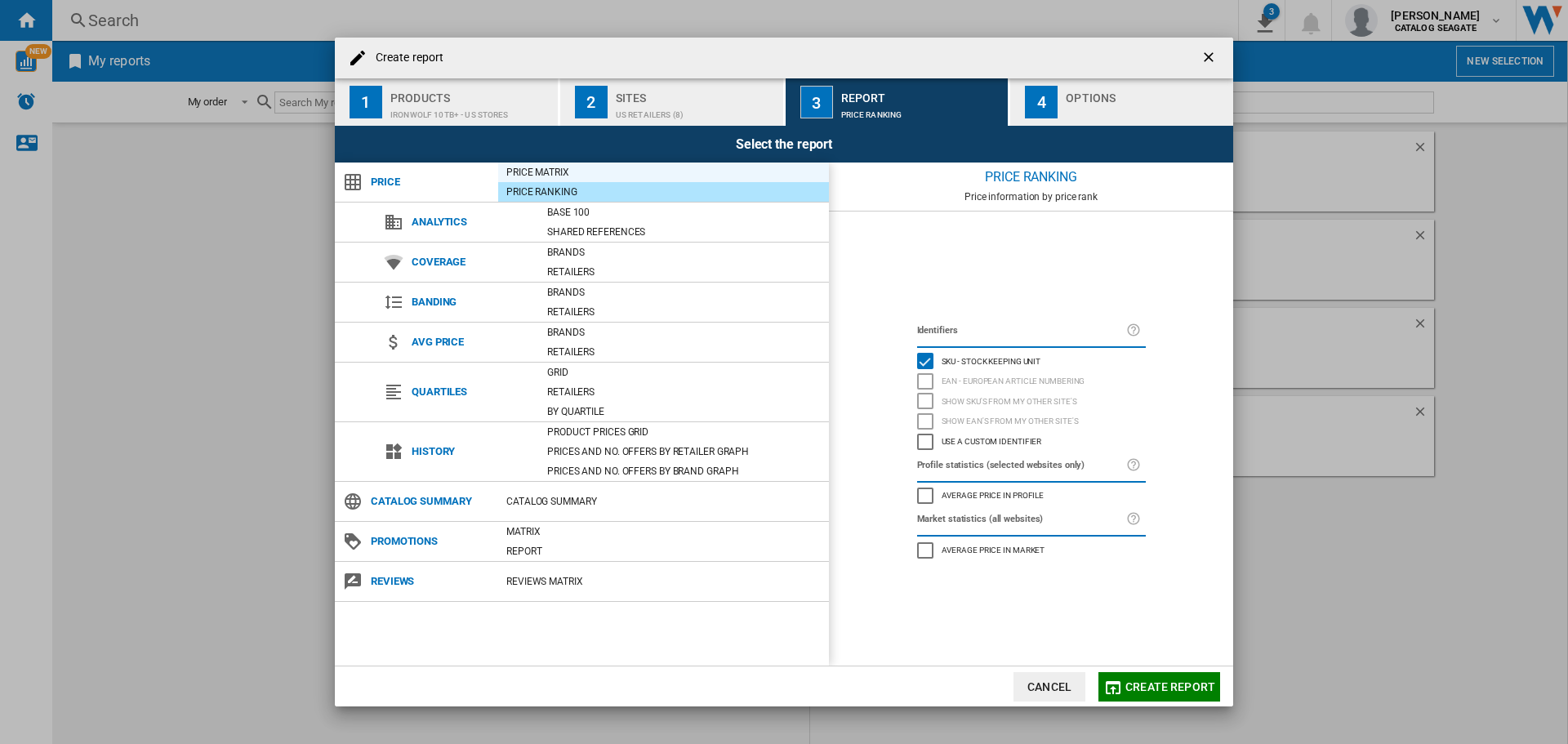
click at [555, 172] on div "Price Matrix" at bounding box center [664, 172] width 331 height 16
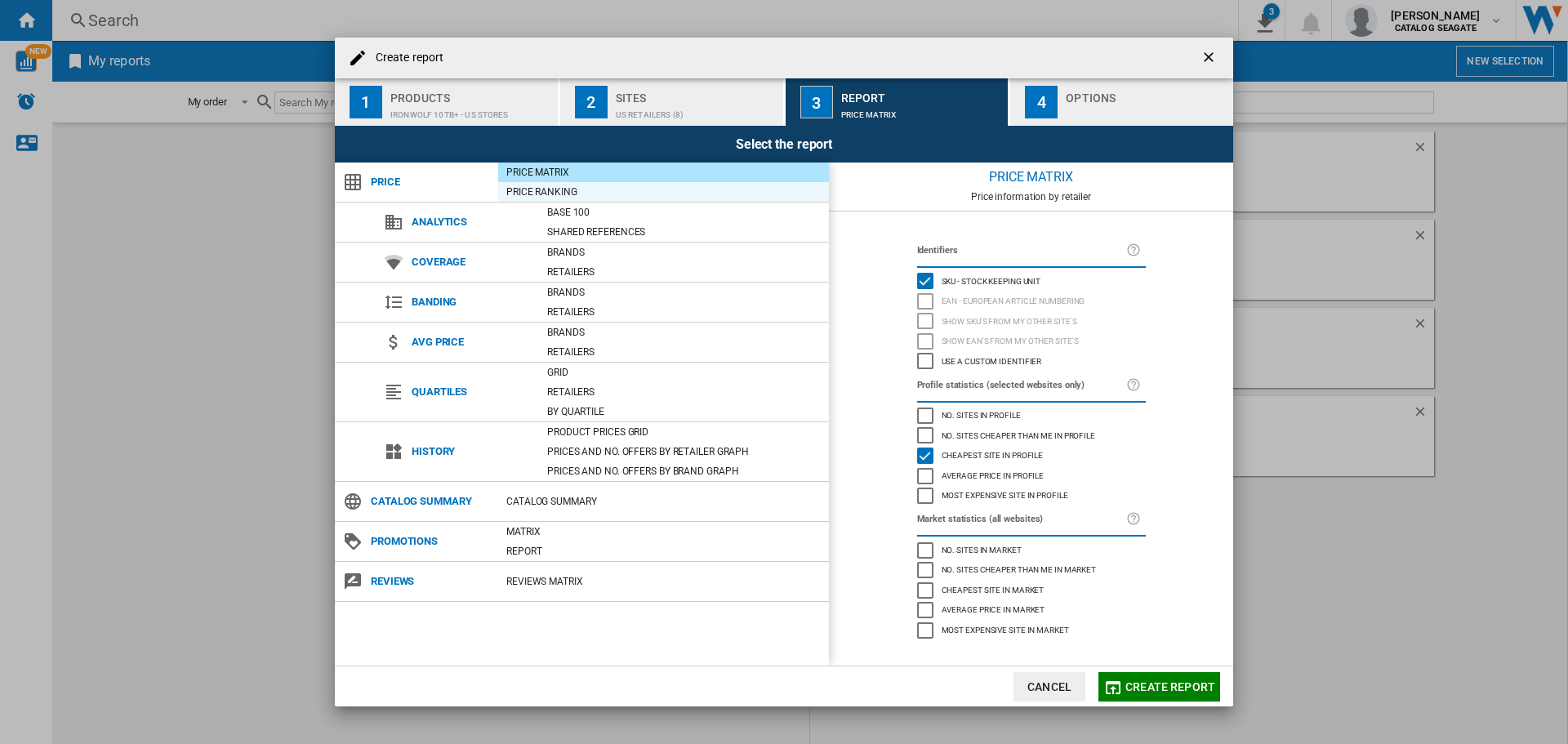
click at [612, 197] on div "Price Ranking" at bounding box center [664, 191] width 331 height 16
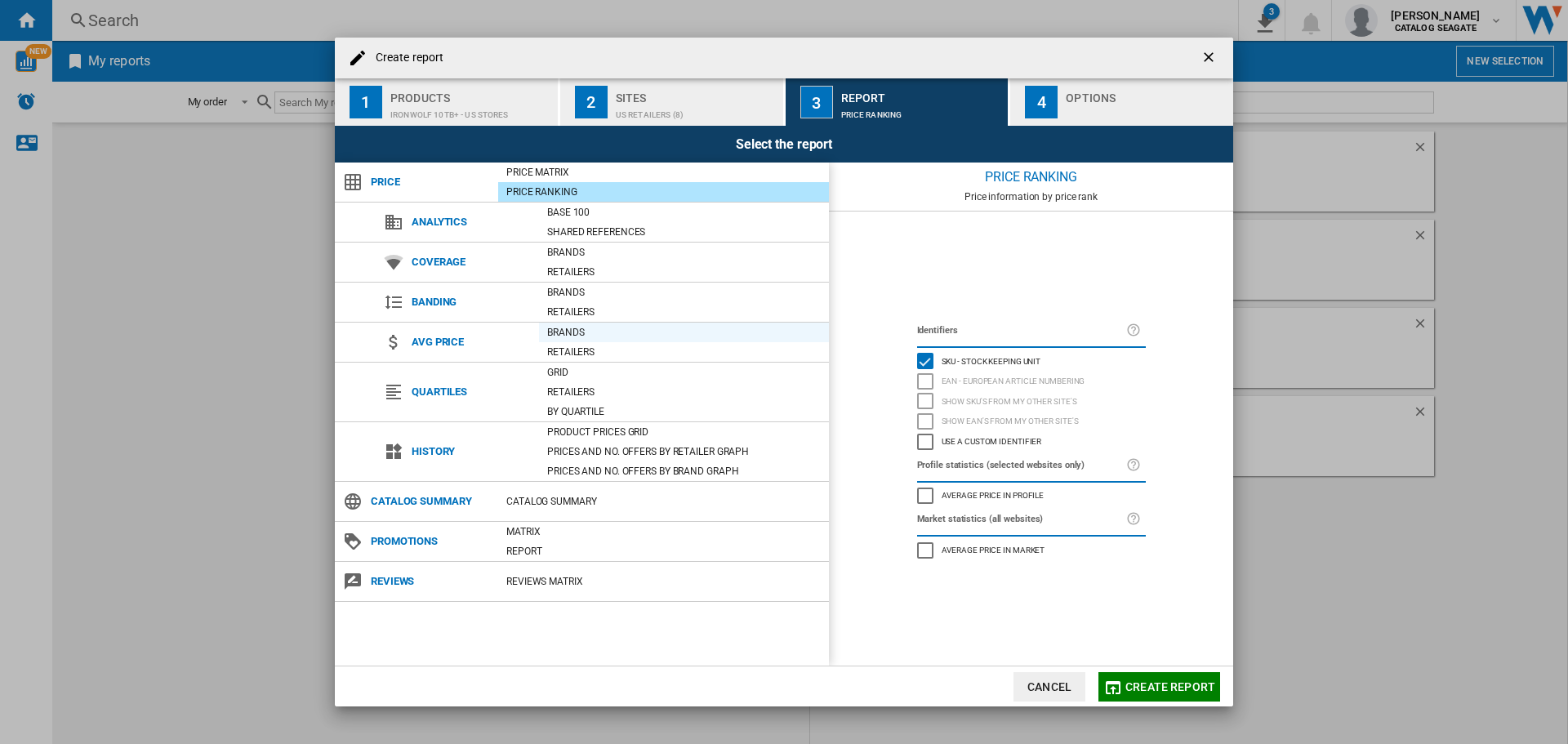
click at [605, 333] on div "Brands" at bounding box center [684, 332] width 290 height 16
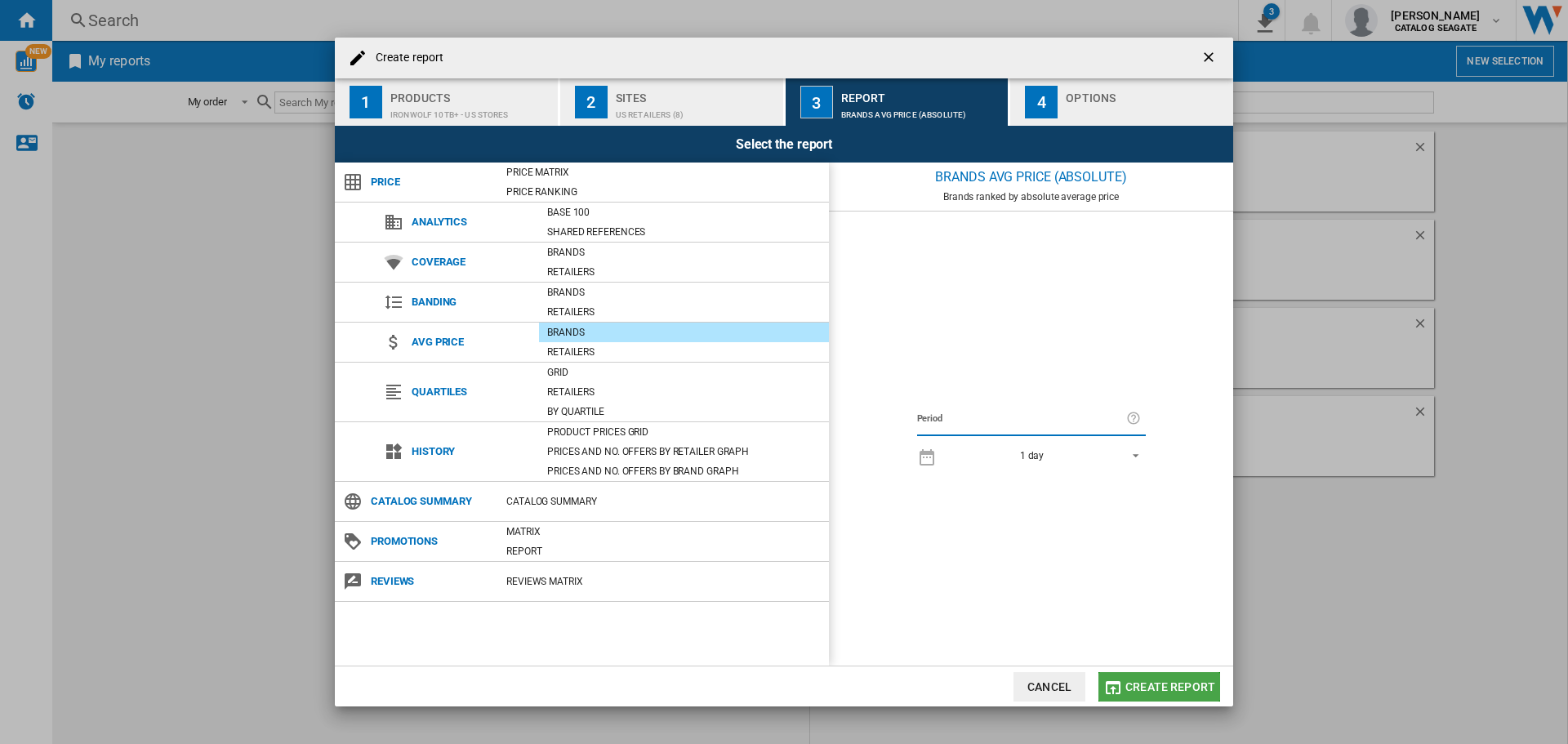
click at [1189, 690] on span "Create report" at bounding box center [1171, 687] width 90 height 13
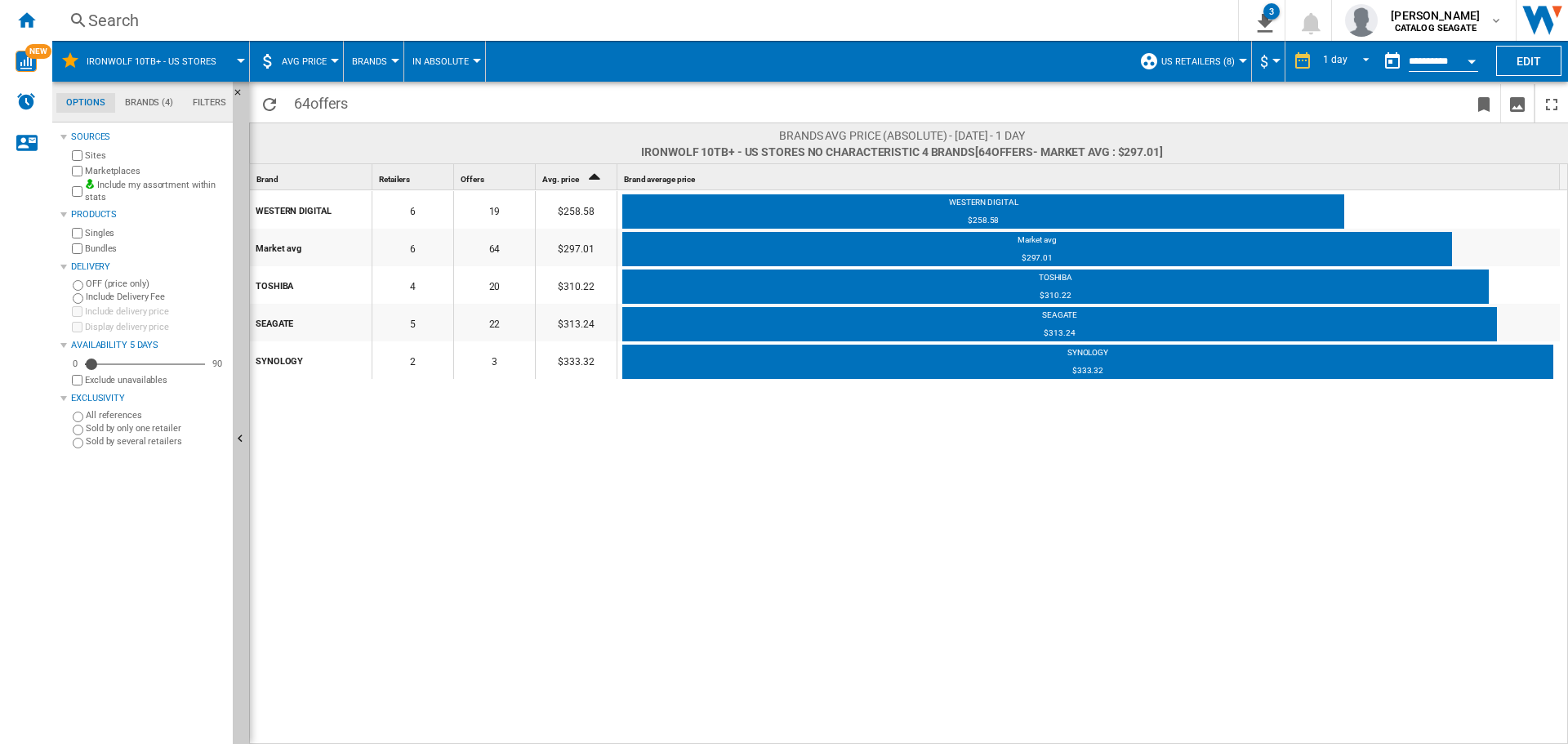
click at [313, 57] on span "AVG Price" at bounding box center [305, 61] width 45 height 10
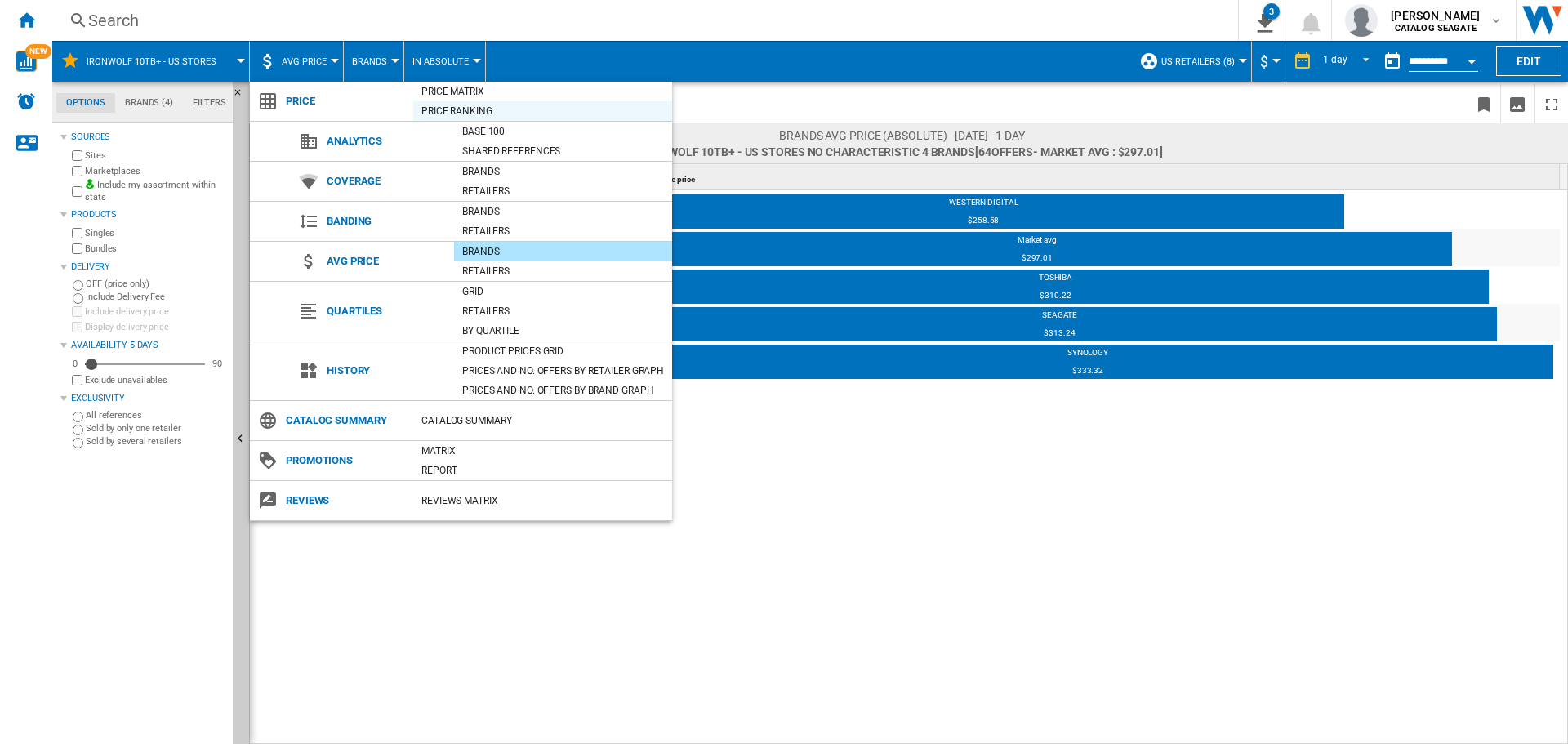
click at [473, 115] on div "Price Ranking" at bounding box center [542, 110] width 259 height 16
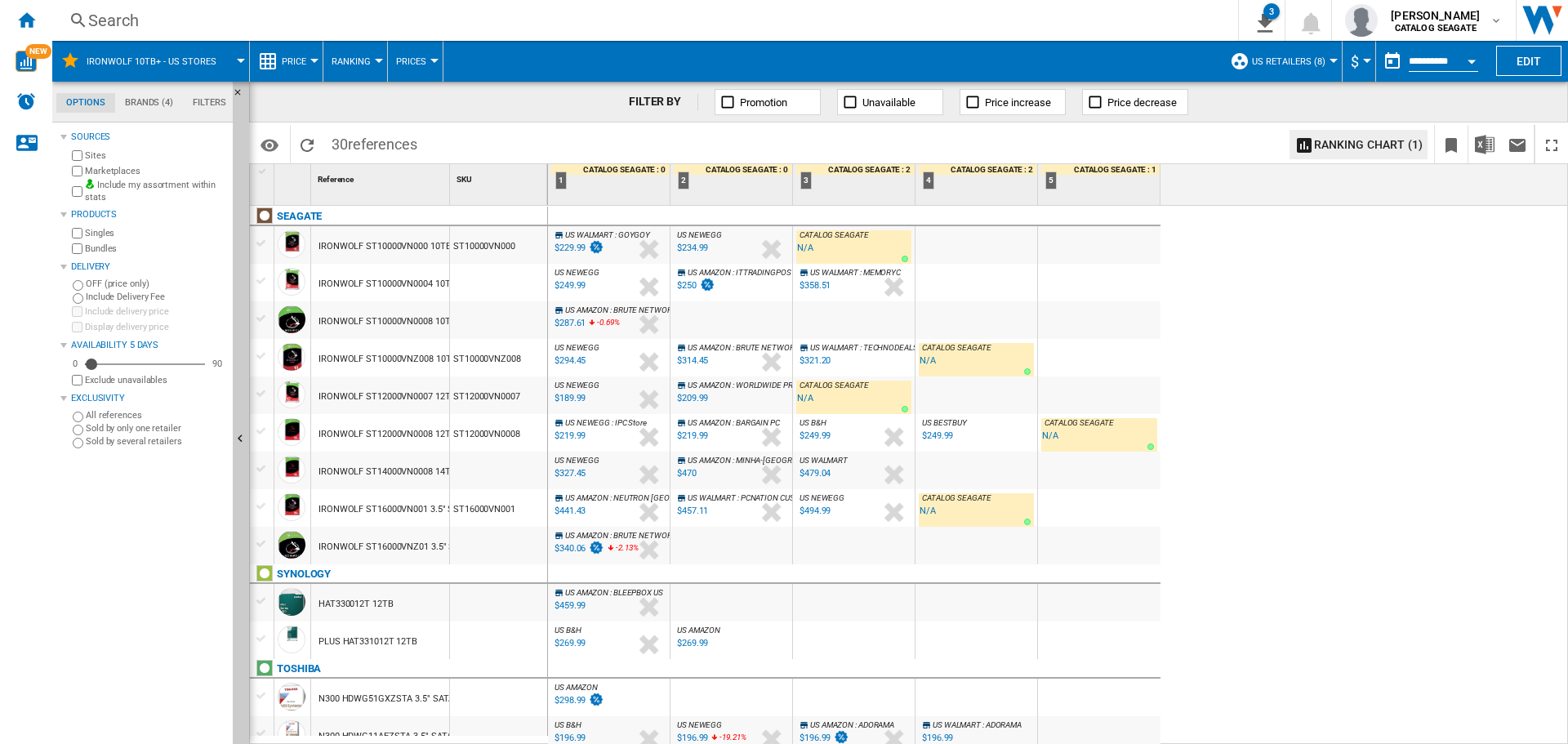
click at [306, 71] on button "Price" at bounding box center [298, 60] width 33 height 40
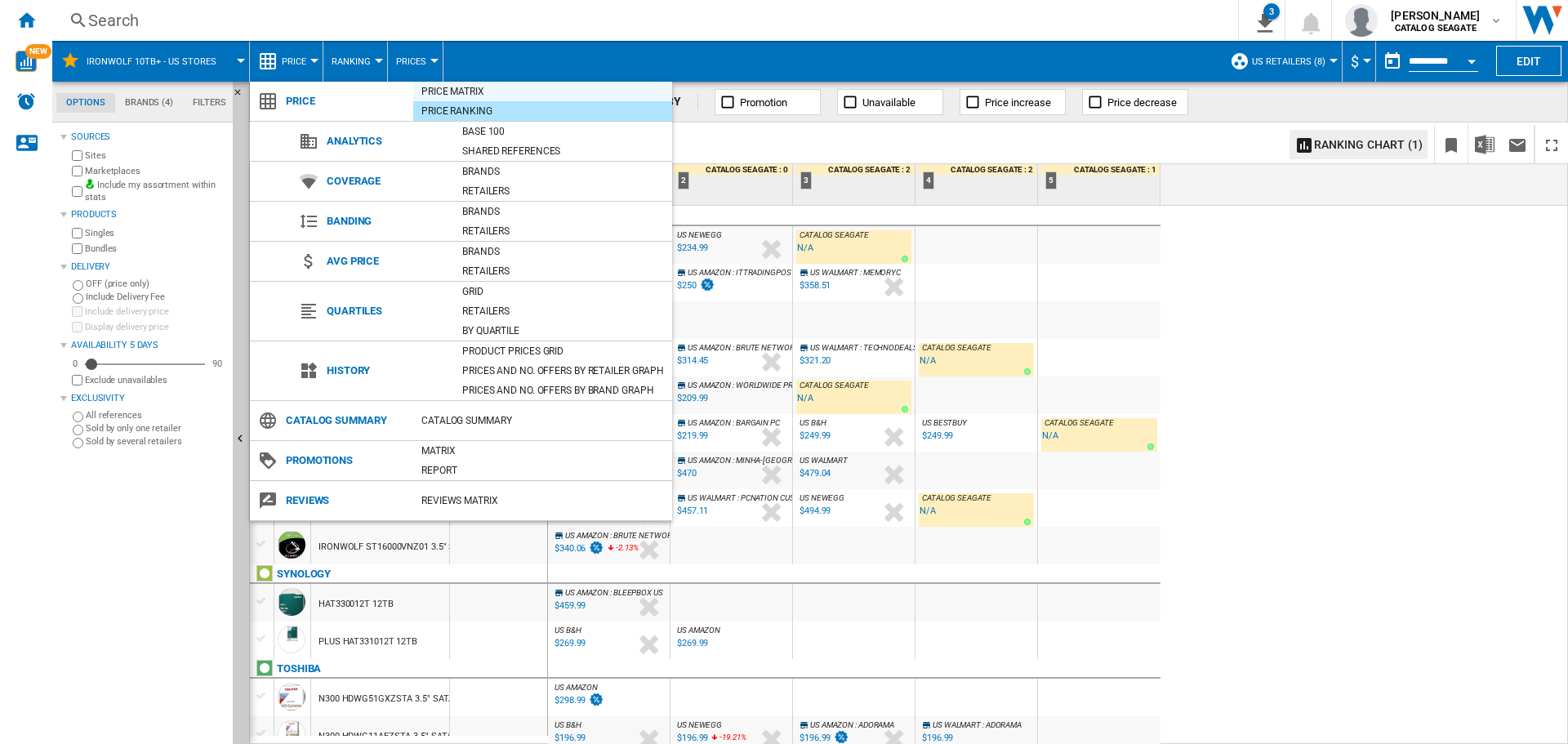
click at [432, 91] on div "Price Matrix" at bounding box center [542, 91] width 259 height 16
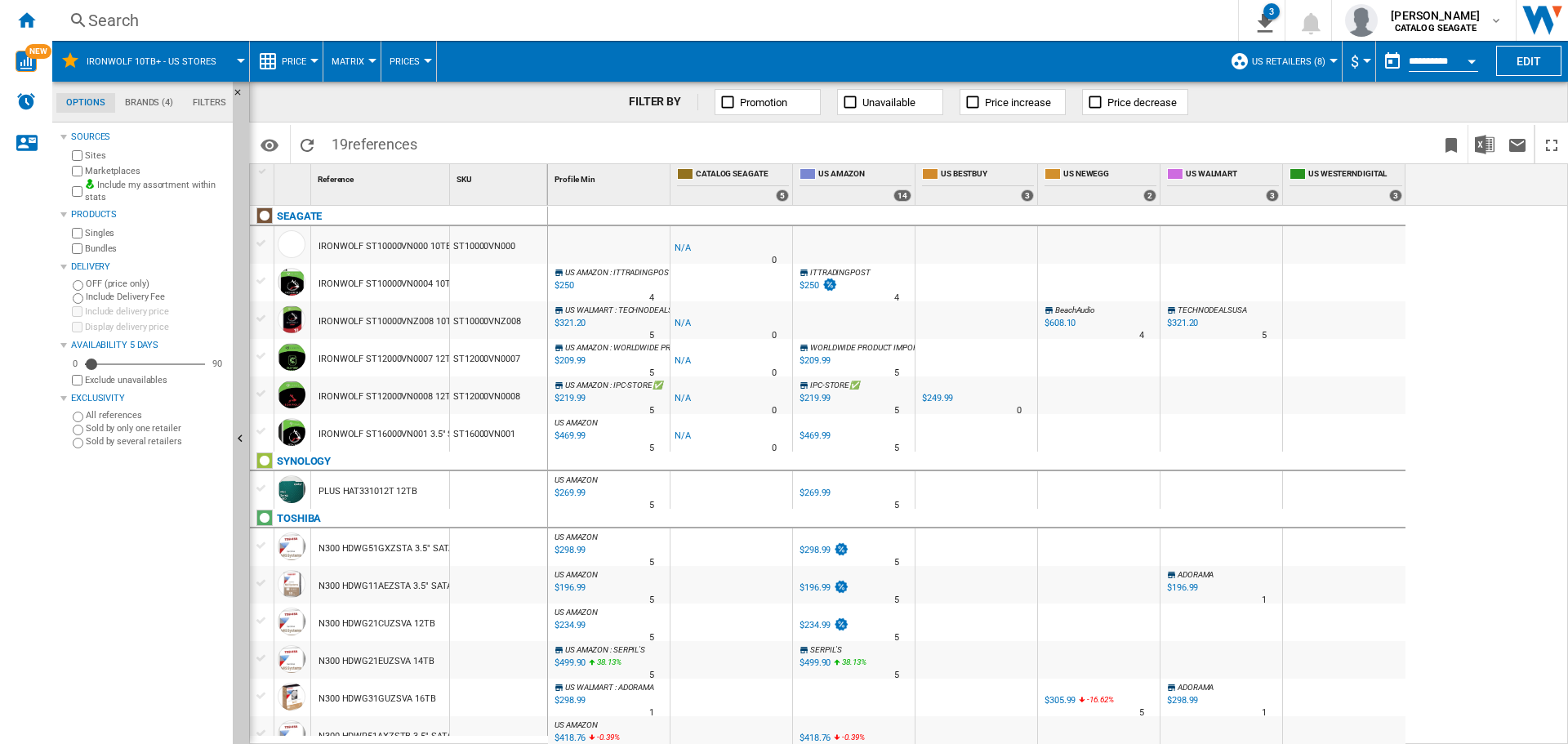
click at [301, 58] on span "Price" at bounding box center [294, 61] width 24 height 10
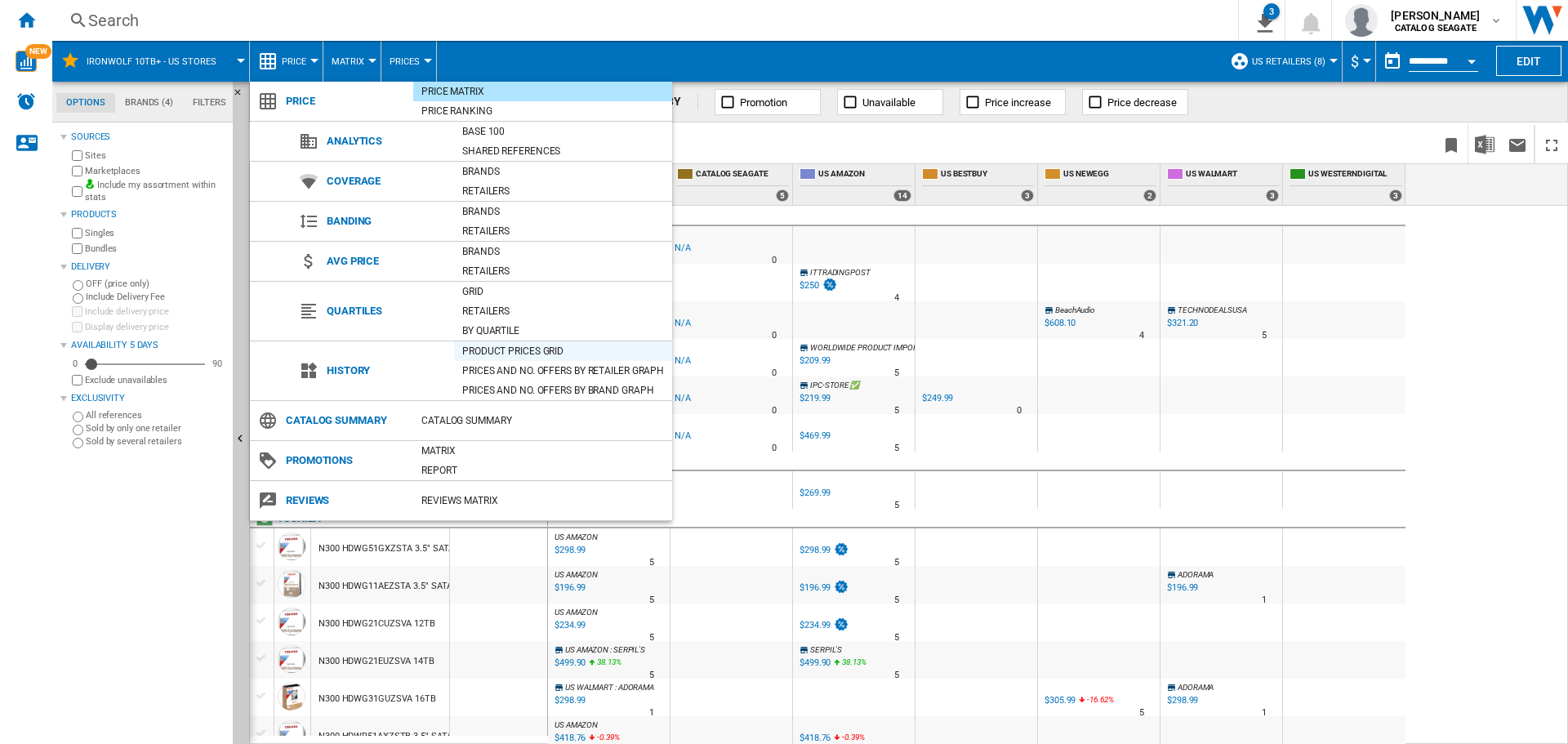
click at [472, 356] on div "Product prices grid" at bounding box center [563, 351] width 218 height 16
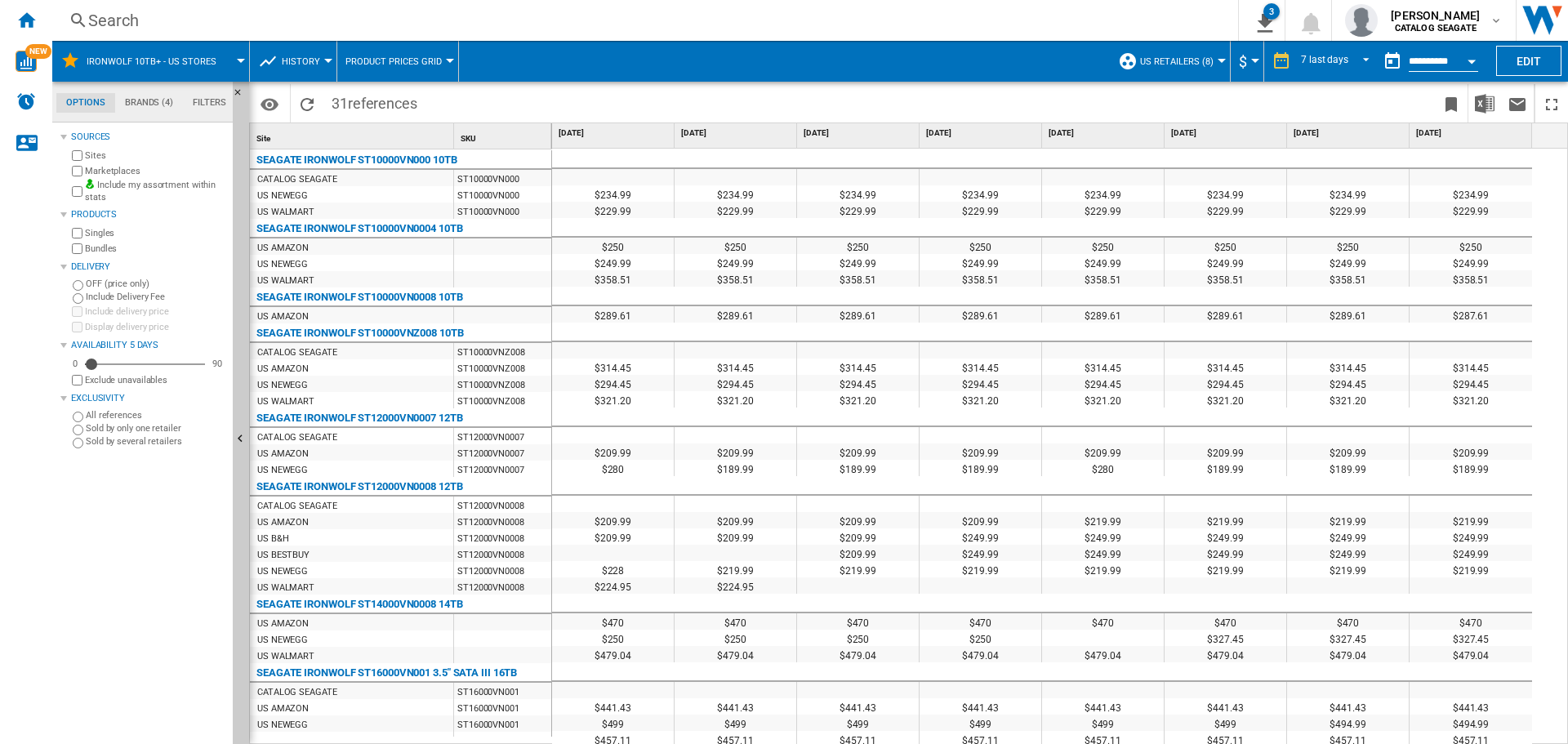
click at [320, 60] on button "History" at bounding box center [305, 60] width 46 height 40
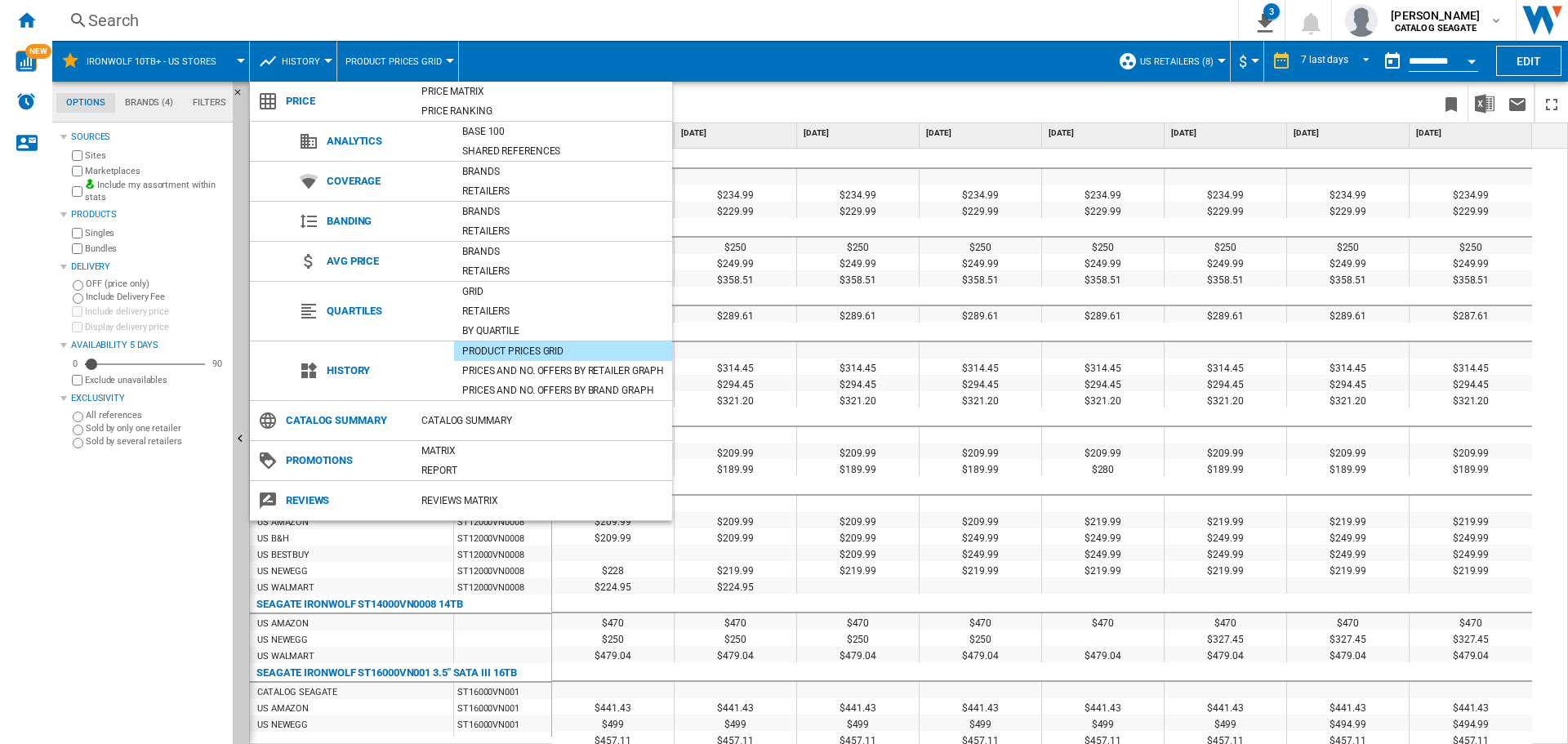
click at [636, 25] on md-backdrop at bounding box center [784, 372] width 1568 height 744
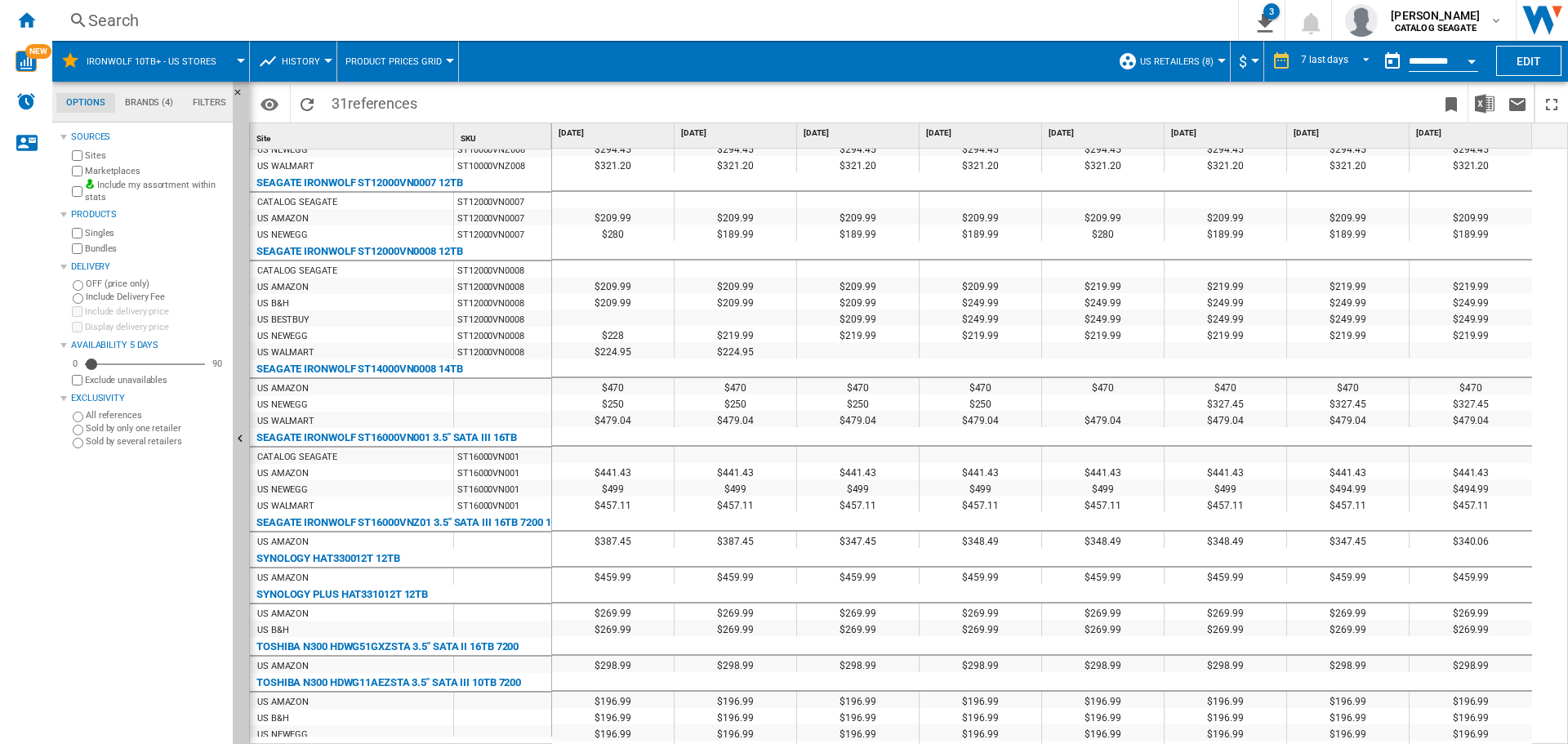
scroll to position [144, 0]
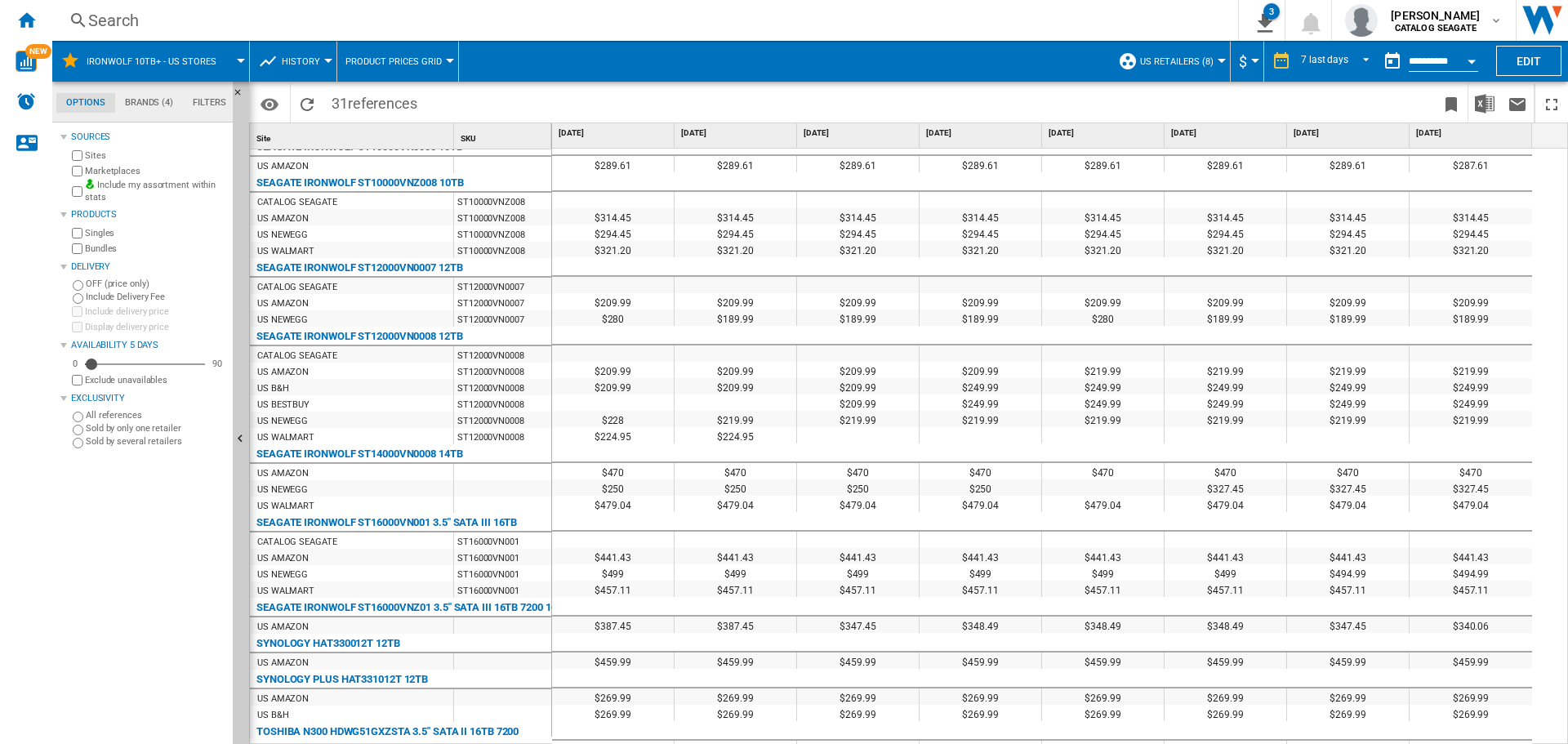
click at [305, 65] on span "History" at bounding box center [301, 61] width 39 height 10
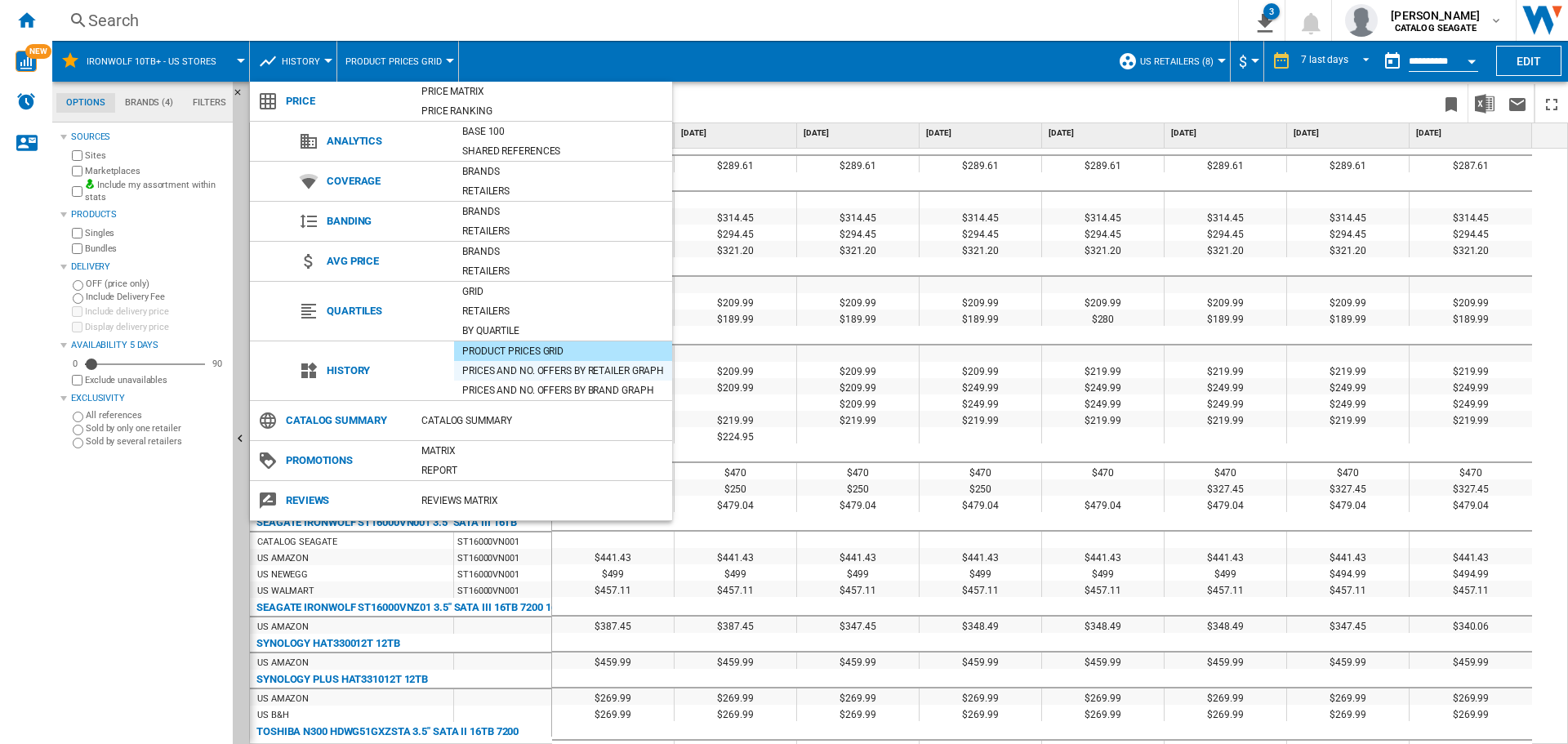
click at [496, 372] on div "Prices and No. offers by retailer graph" at bounding box center [563, 371] width 218 height 16
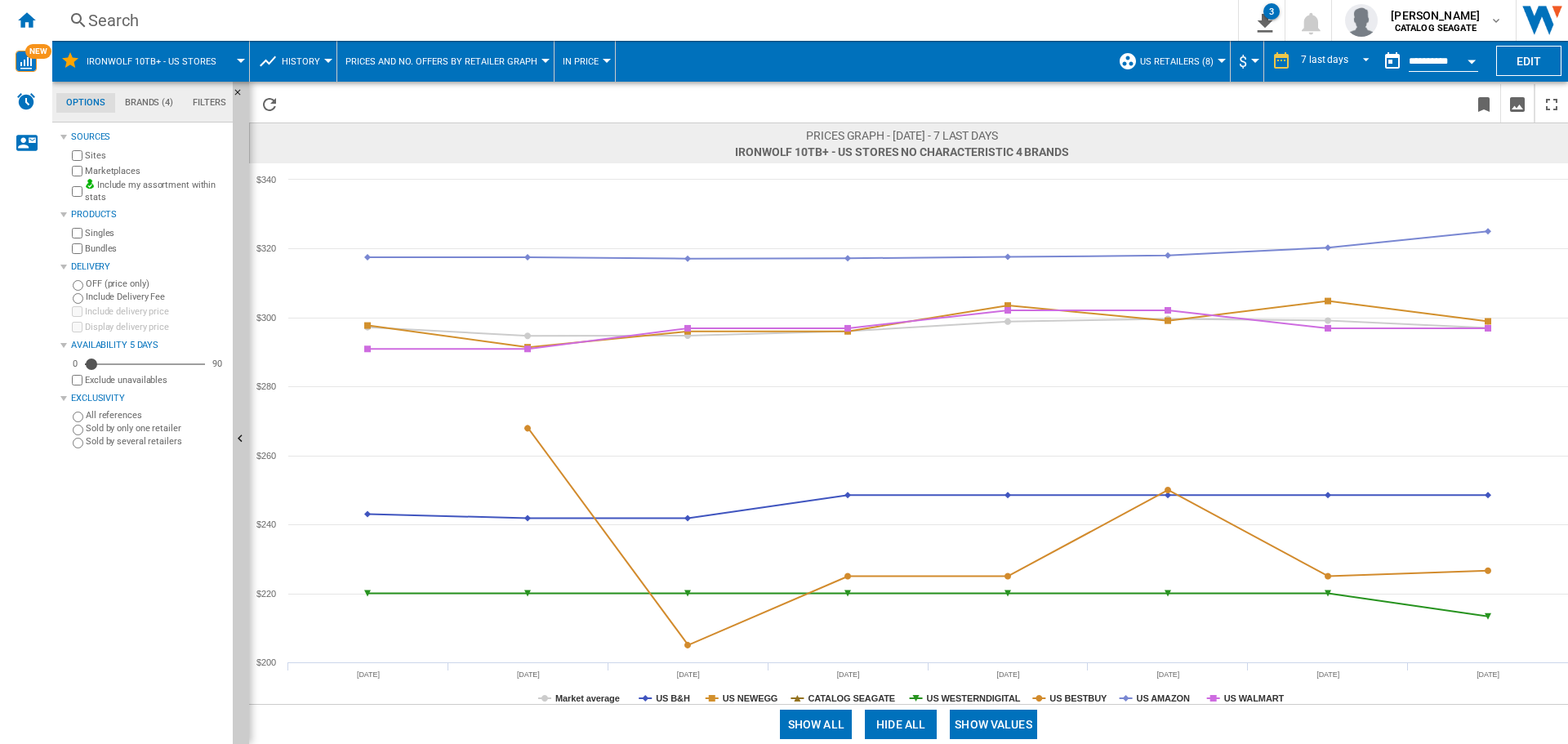
click at [319, 55] on button "History" at bounding box center [305, 60] width 46 height 40
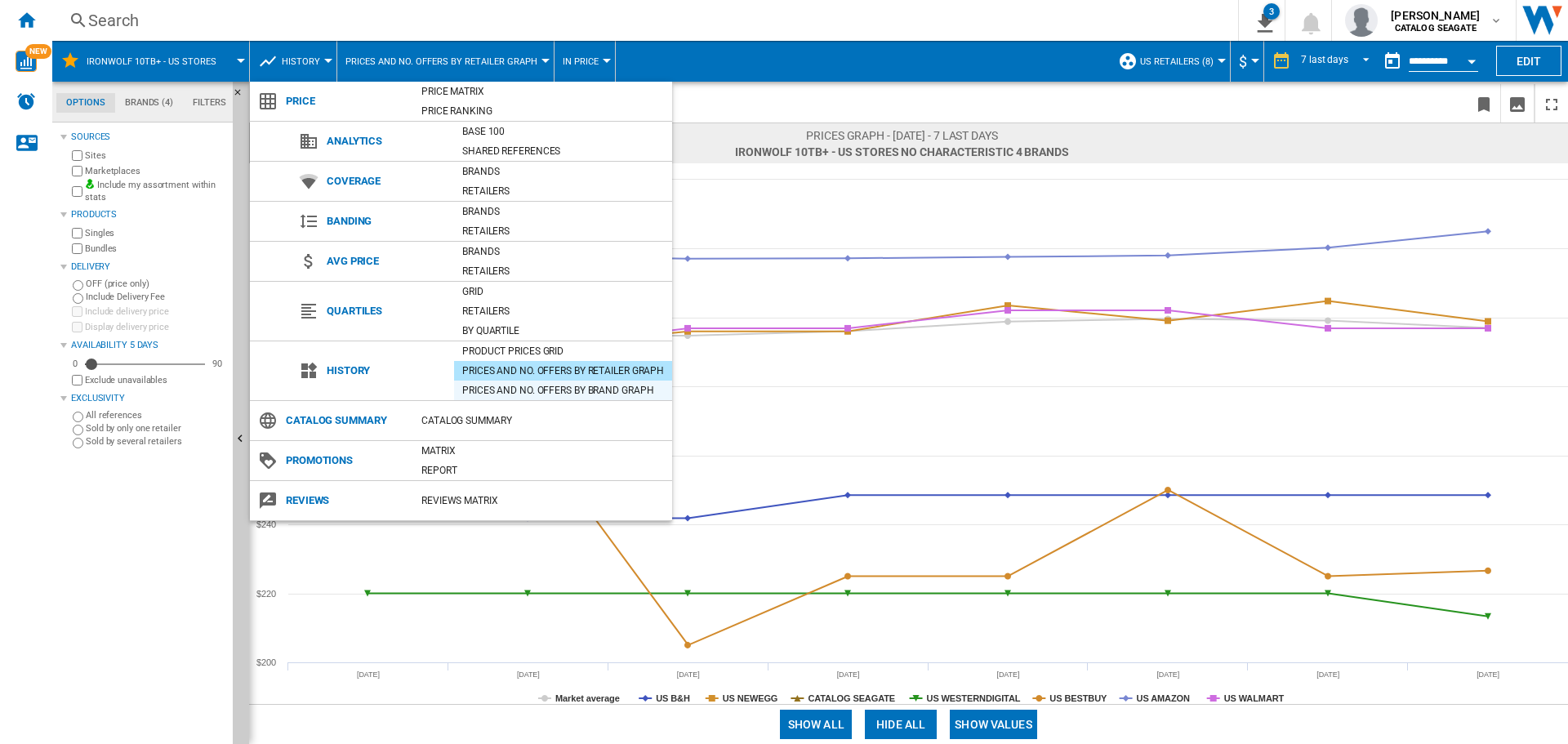
click at [483, 388] on div "Prices and No. offers by brand graph" at bounding box center [563, 389] width 218 height 16
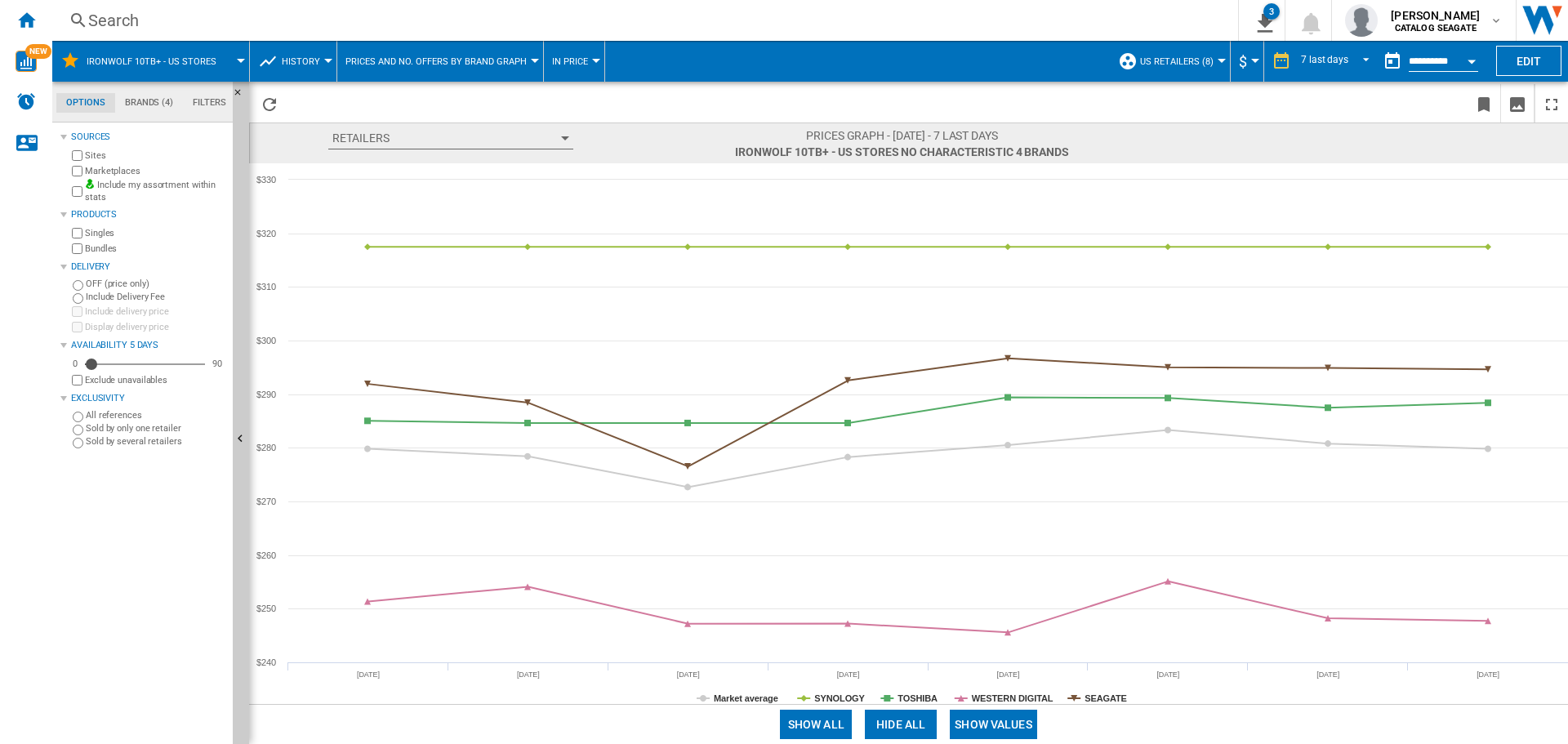
click at [273, 62] on ng-md-icon at bounding box center [267, 61] width 20 height 20
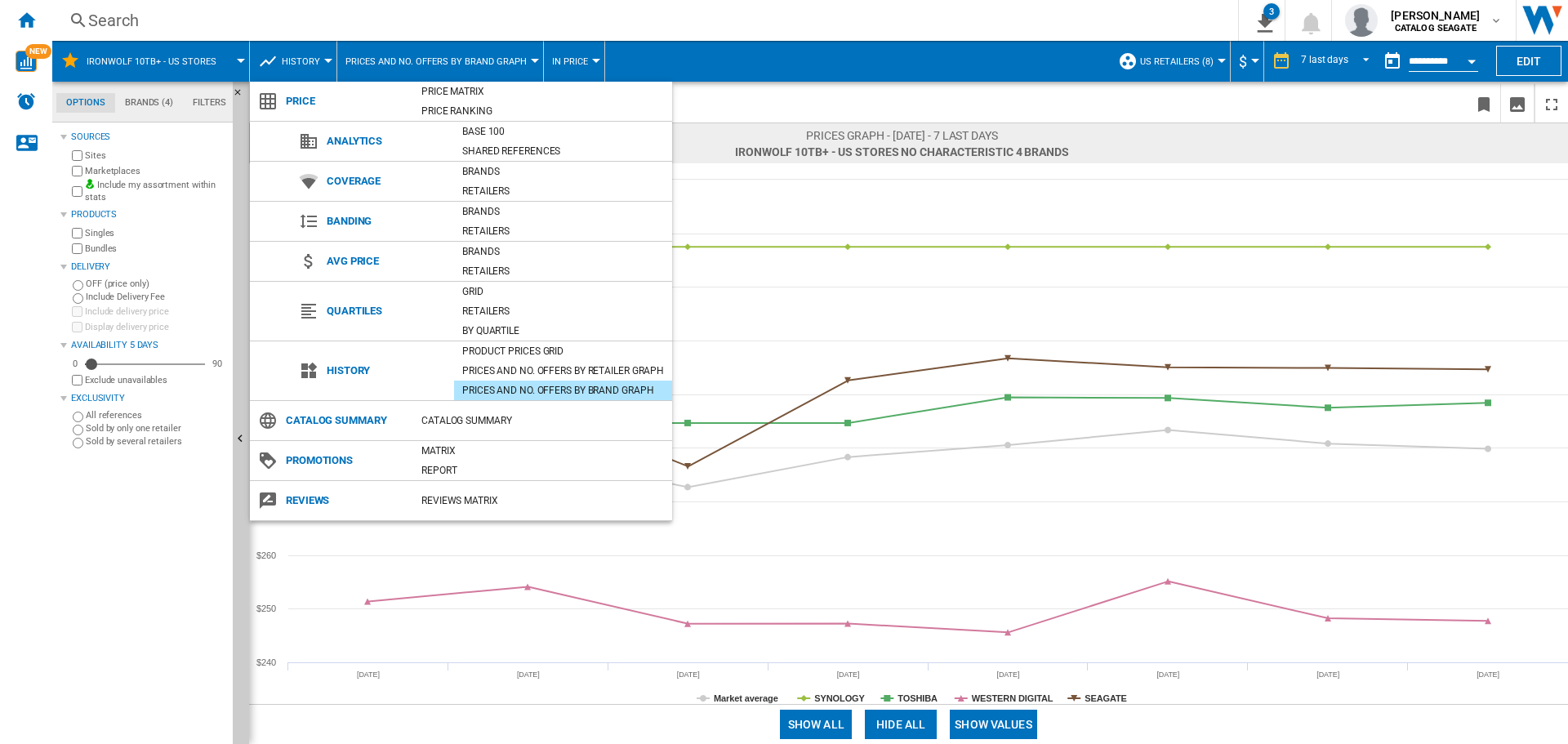
click at [289, 59] on md-backdrop at bounding box center [784, 372] width 1568 height 744
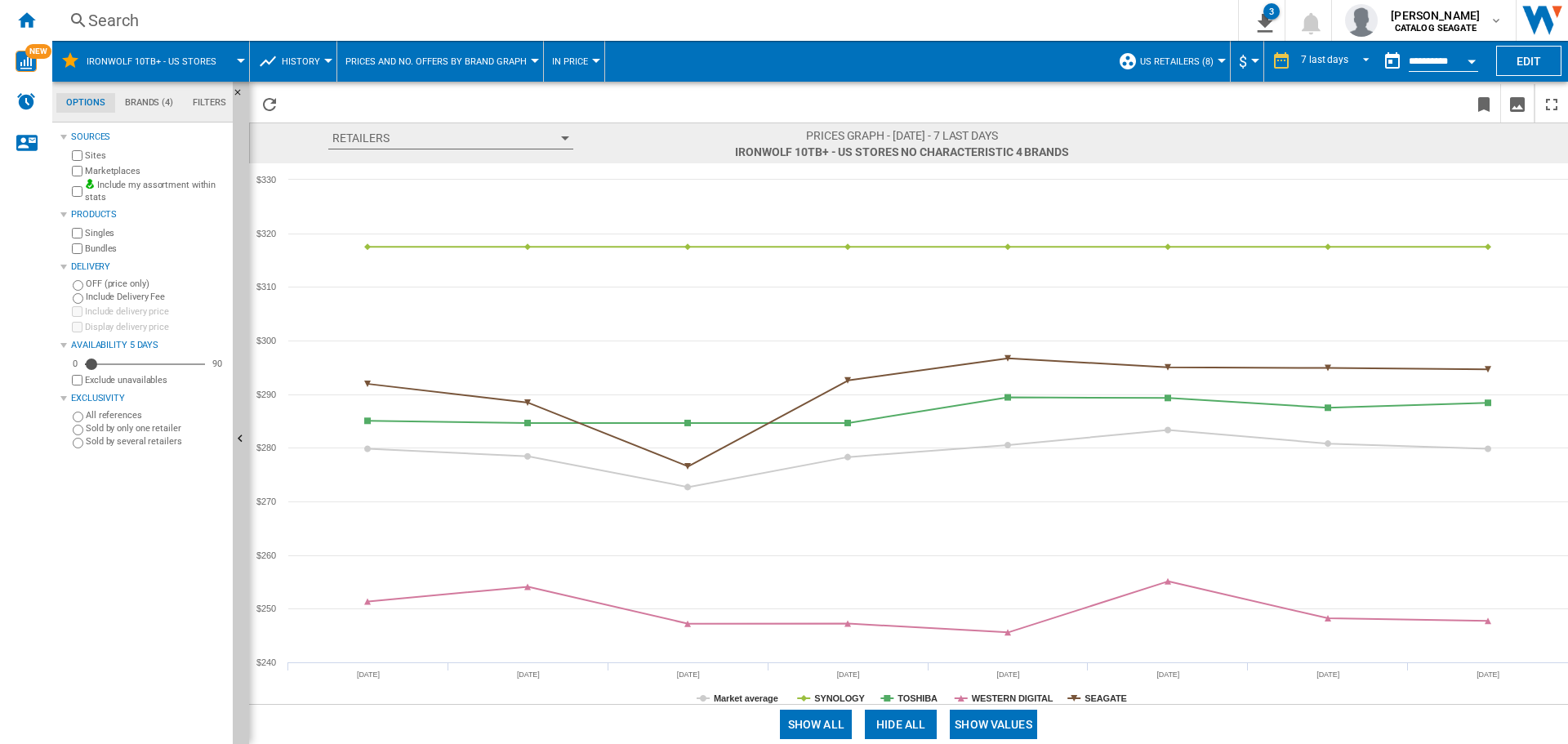
click at [289, 59] on span "History" at bounding box center [301, 61] width 39 height 10
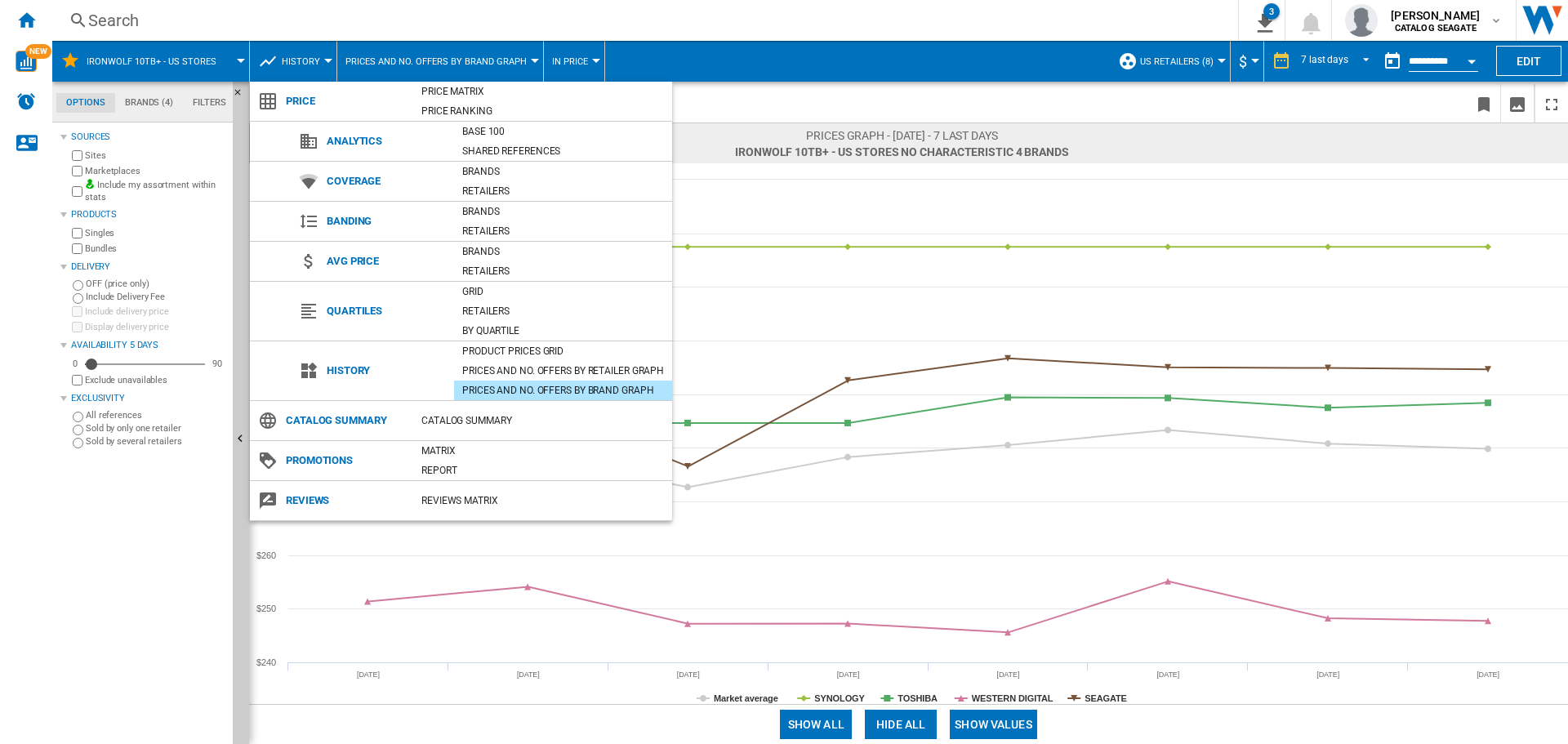
click at [833, 72] on md-backdrop at bounding box center [784, 372] width 1568 height 744
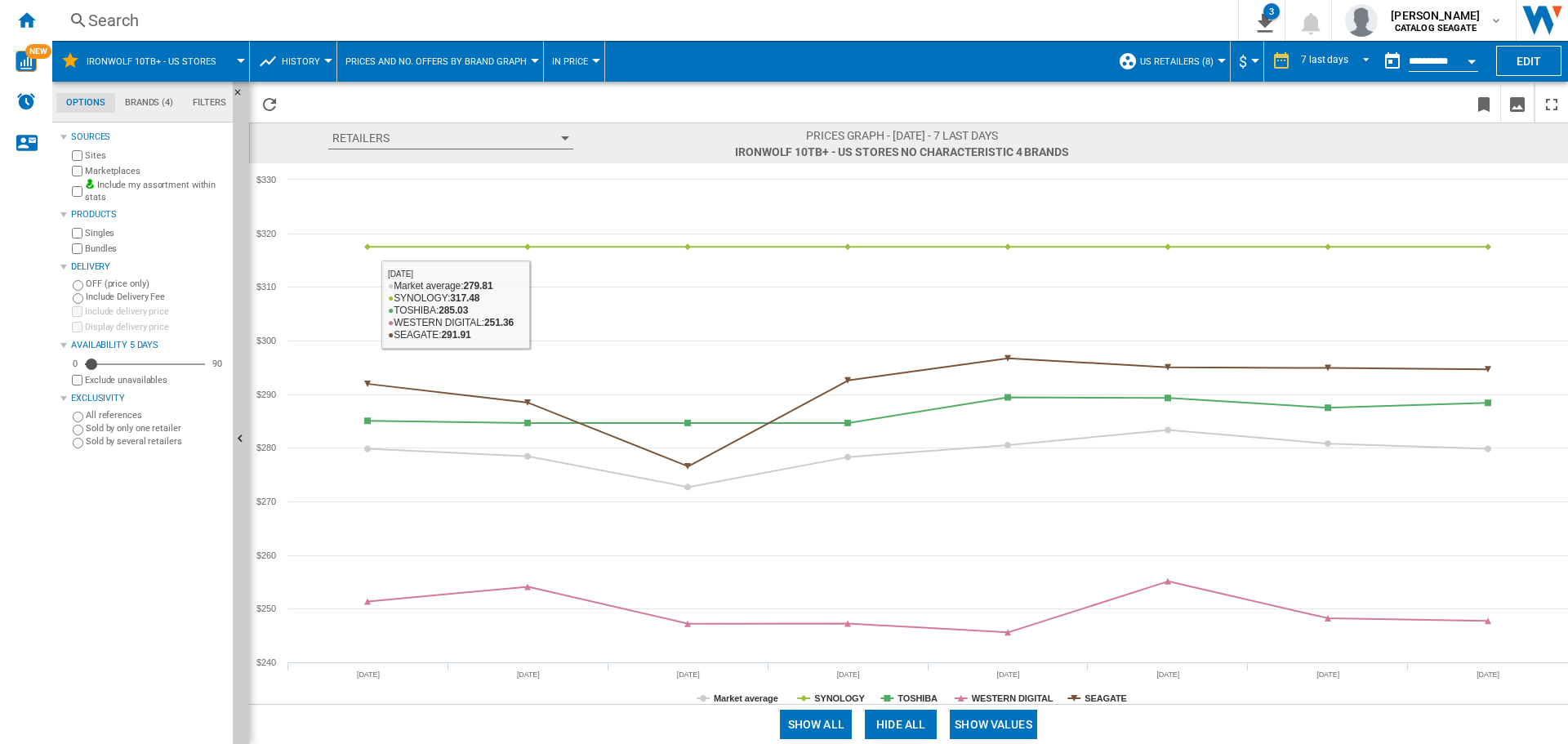
click at [315, 51] on button "History" at bounding box center [305, 60] width 46 height 40
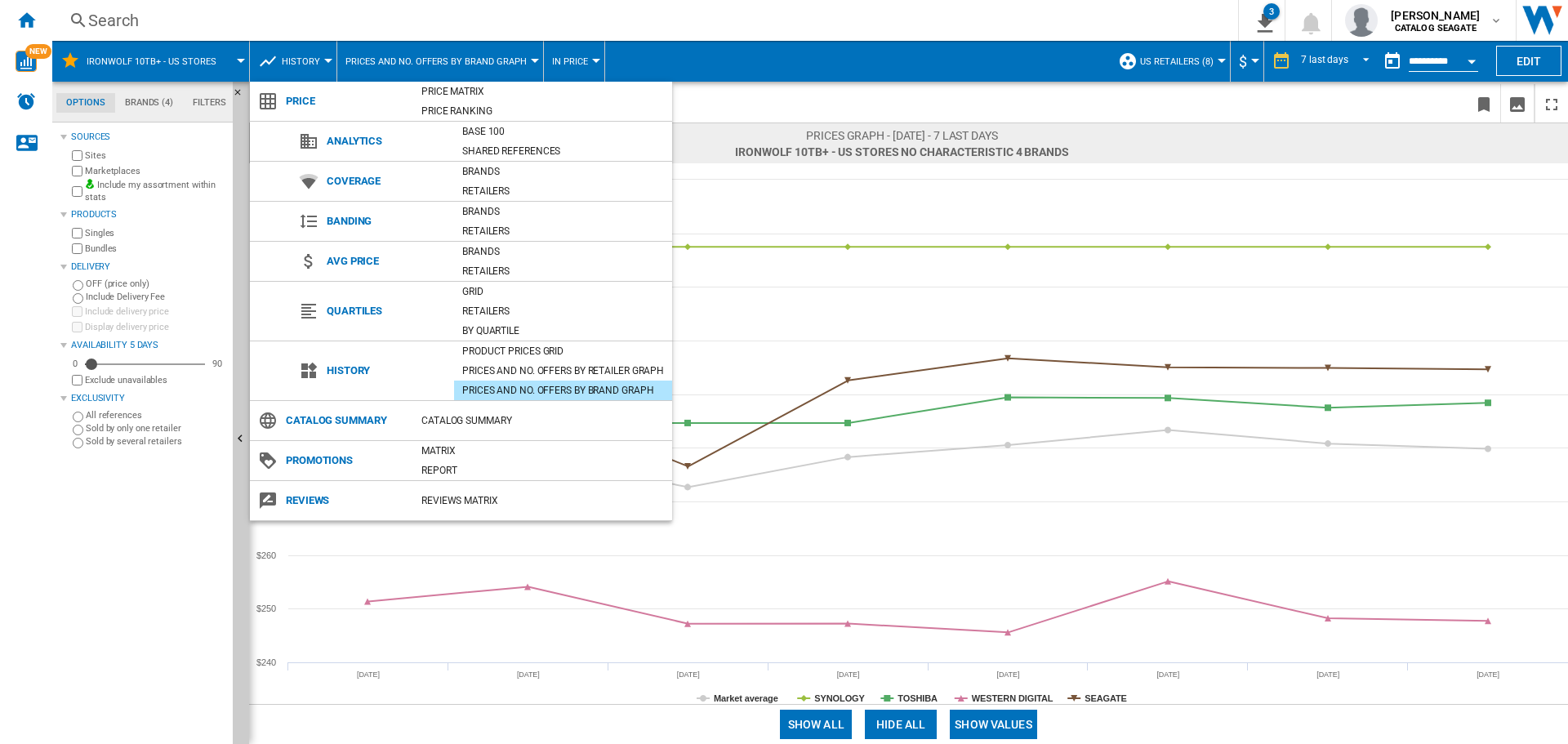
click at [721, 40] on md-backdrop at bounding box center [784, 372] width 1568 height 744
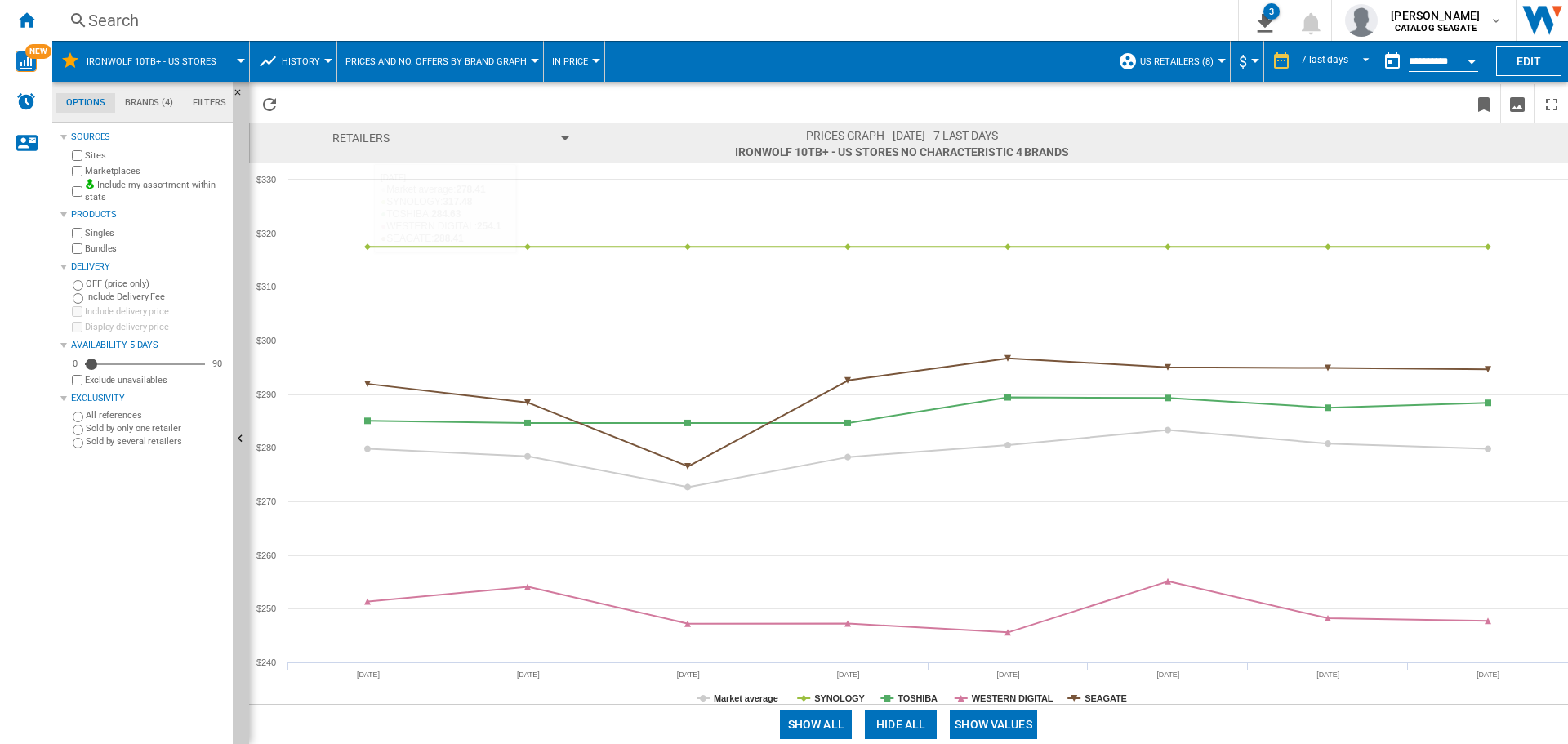
click at [513, 134] on button "Retailers" at bounding box center [451, 137] width 245 height 22
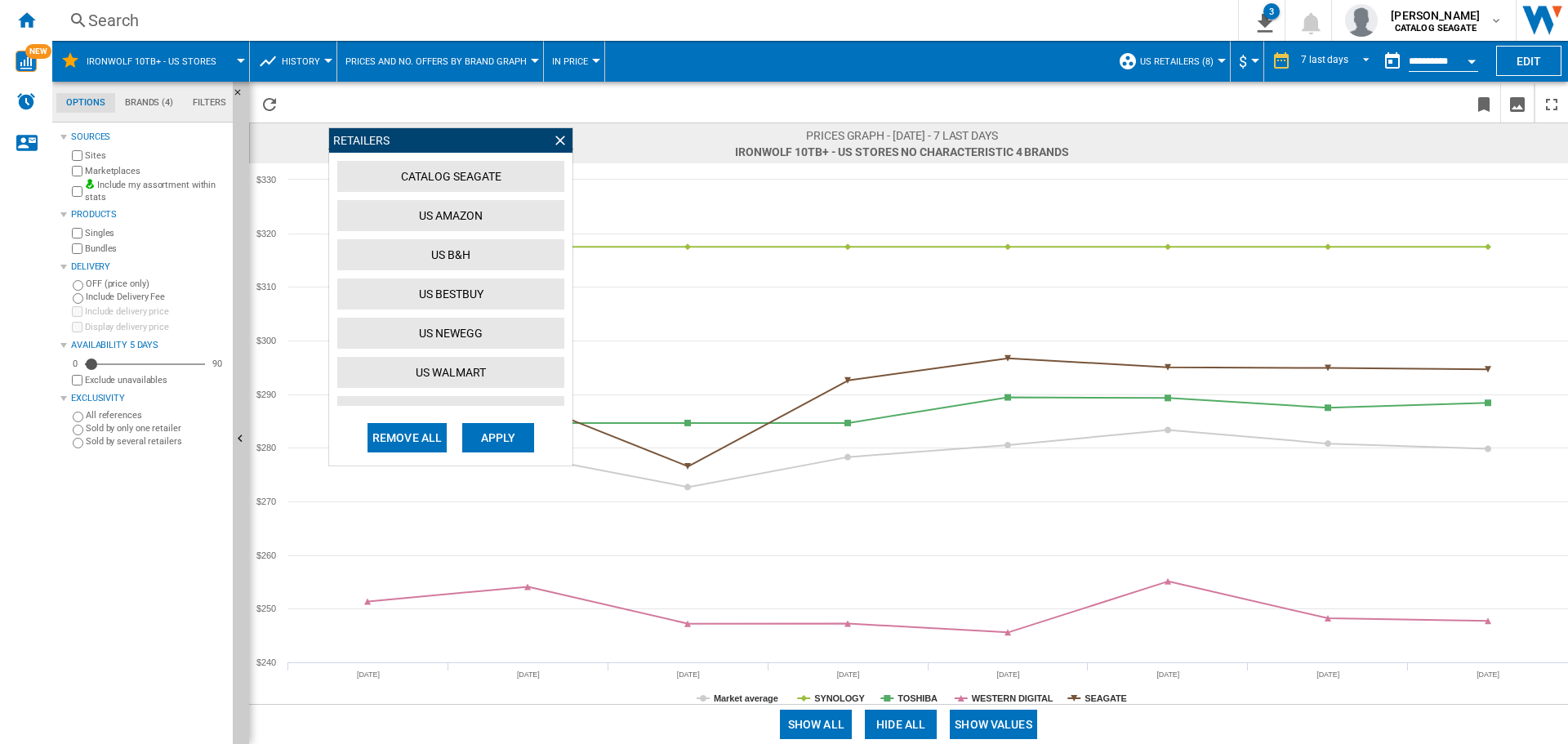
click at [608, 148] on span "Retailers Retailers CATALOG [GEOGRAPHIC_DATA] US AMAZON US B&H US BESTBUY US NE…" at bounding box center [531, 143] width 406 height 32
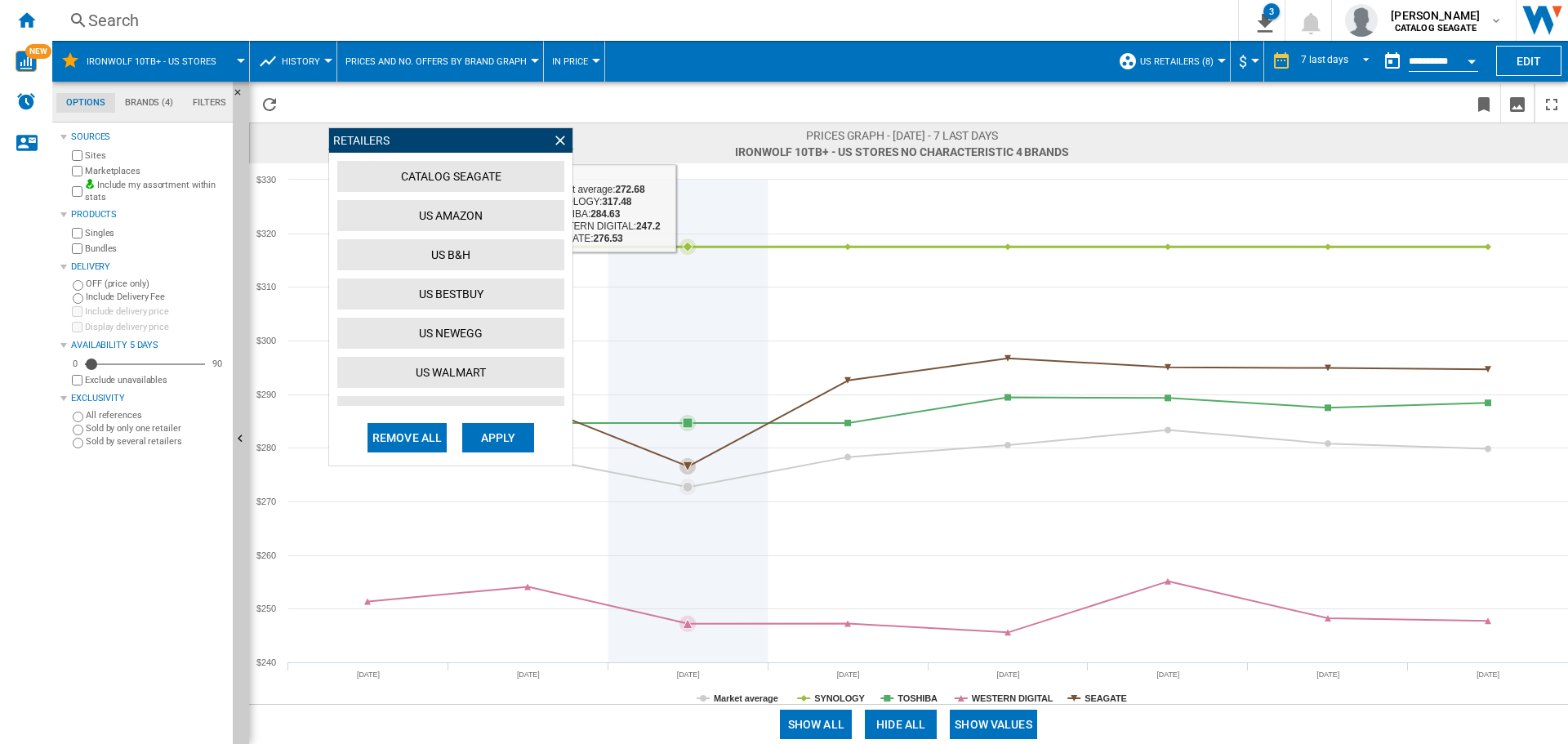
click at [689, 192] on icon at bounding box center [689, 420] width 0 height 483
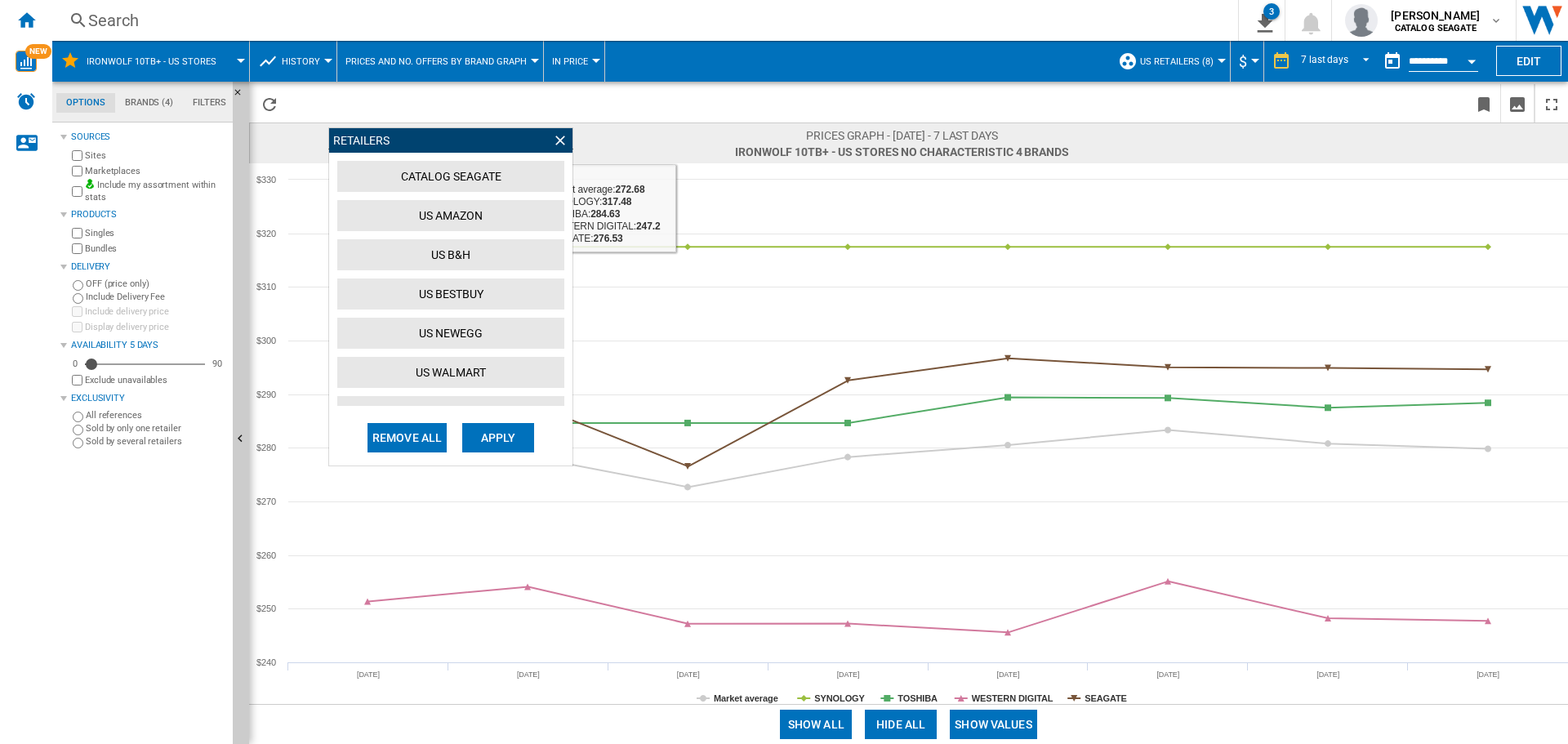
click at [739, 127] on div "Retailers Retailers CATALOG [GEOGRAPHIC_DATA] US AMAZON US B&H US BESTBUY US NE…" at bounding box center [909, 142] width 1319 height 40
click at [555, 138] on ng-md-icon at bounding box center [560, 140] width 16 height 16
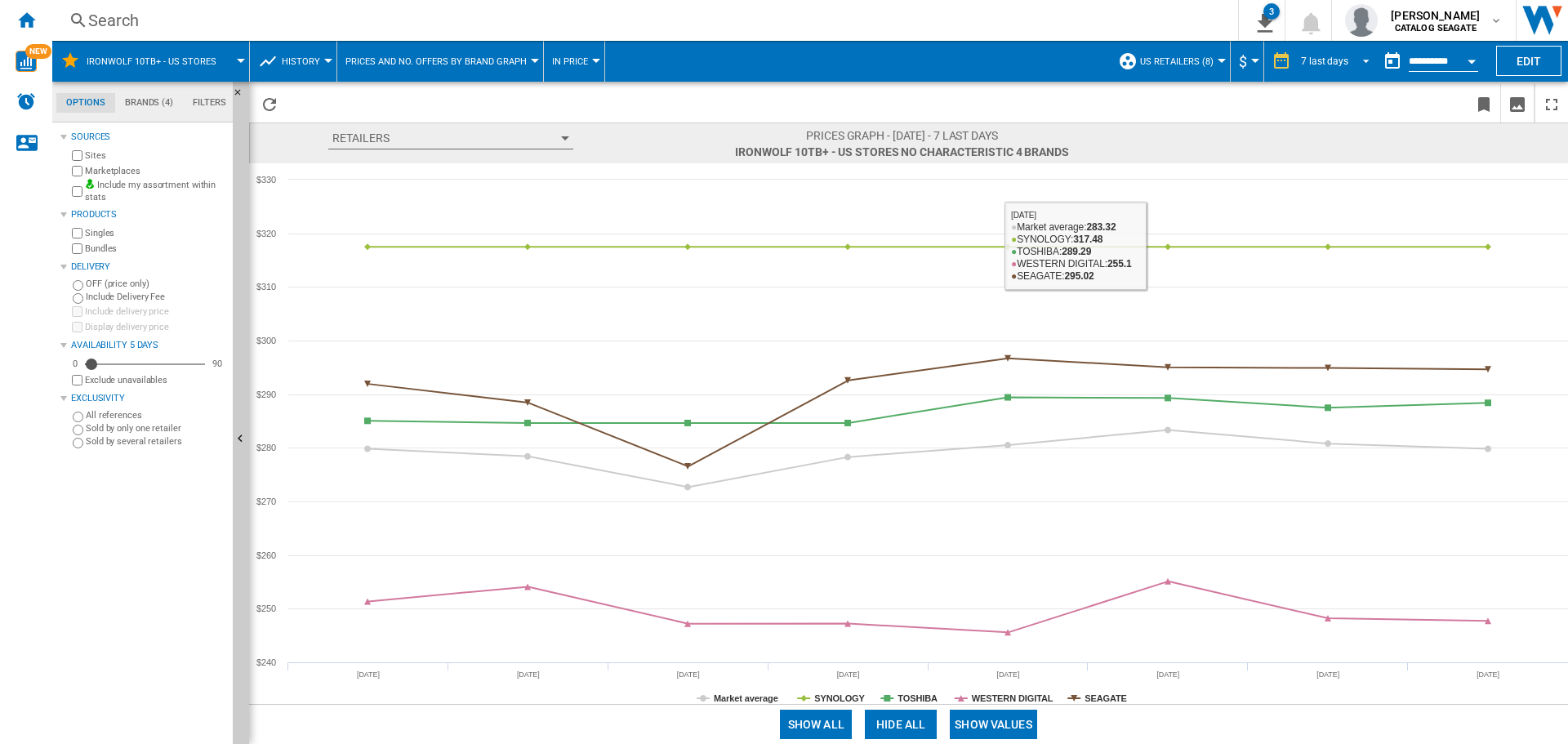
click at [1343, 66] on span "7 last days" at bounding box center [1324, 61] width 47 height 14
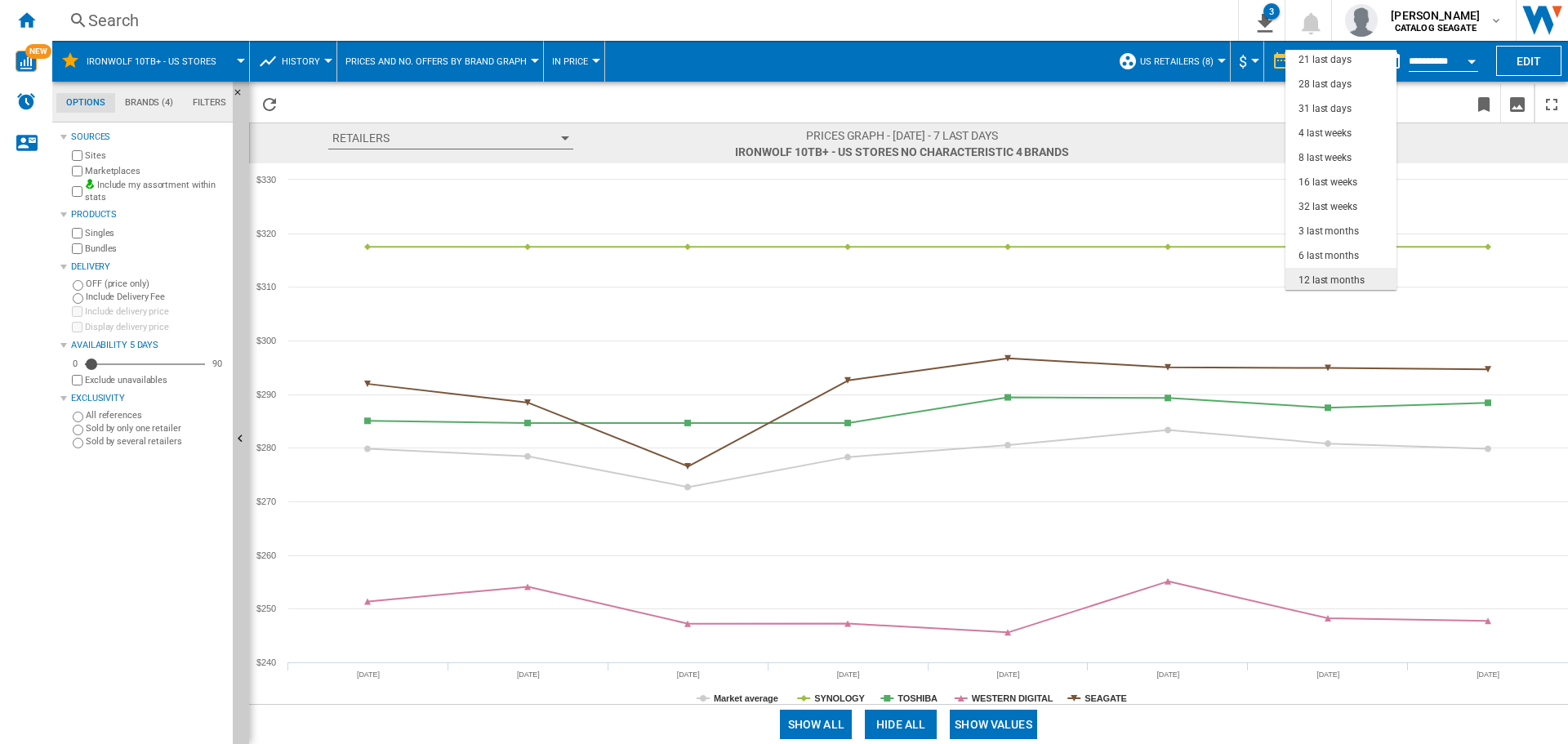
scroll to position [103, 0]
click at [1351, 227] on div "6 last months" at bounding box center [1329, 229] width 60 height 14
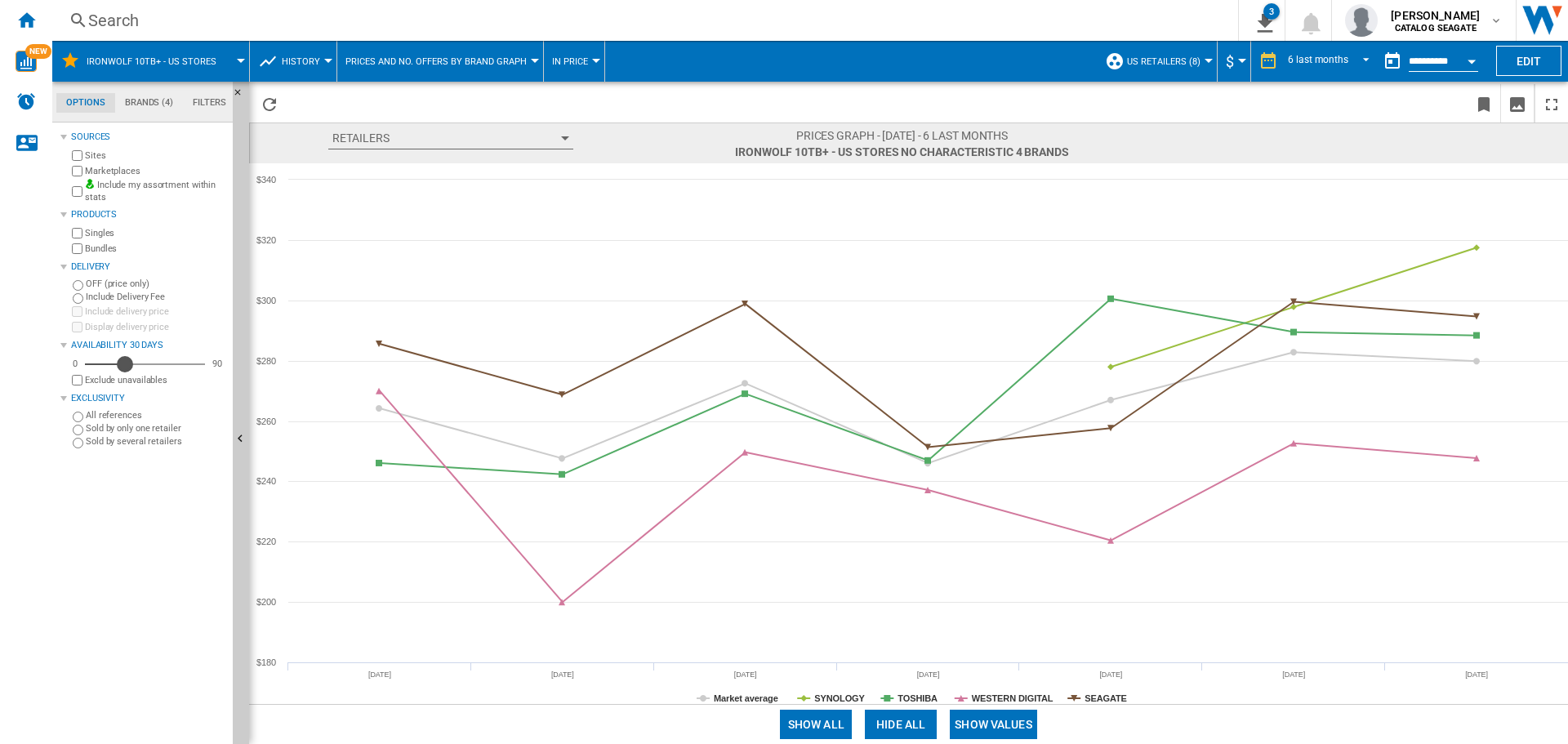
drag, startPoint x: 89, startPoint y: 365, endPoint x: 125, endPoint y: 369, distance: 36.2
click at [125, 369] on div "Availability" at bounding box center [124, 364] width 16 height 16
click at [26, 19] on ng-md-icon "Home" at bounding box center [25, 19] width 20 height 20
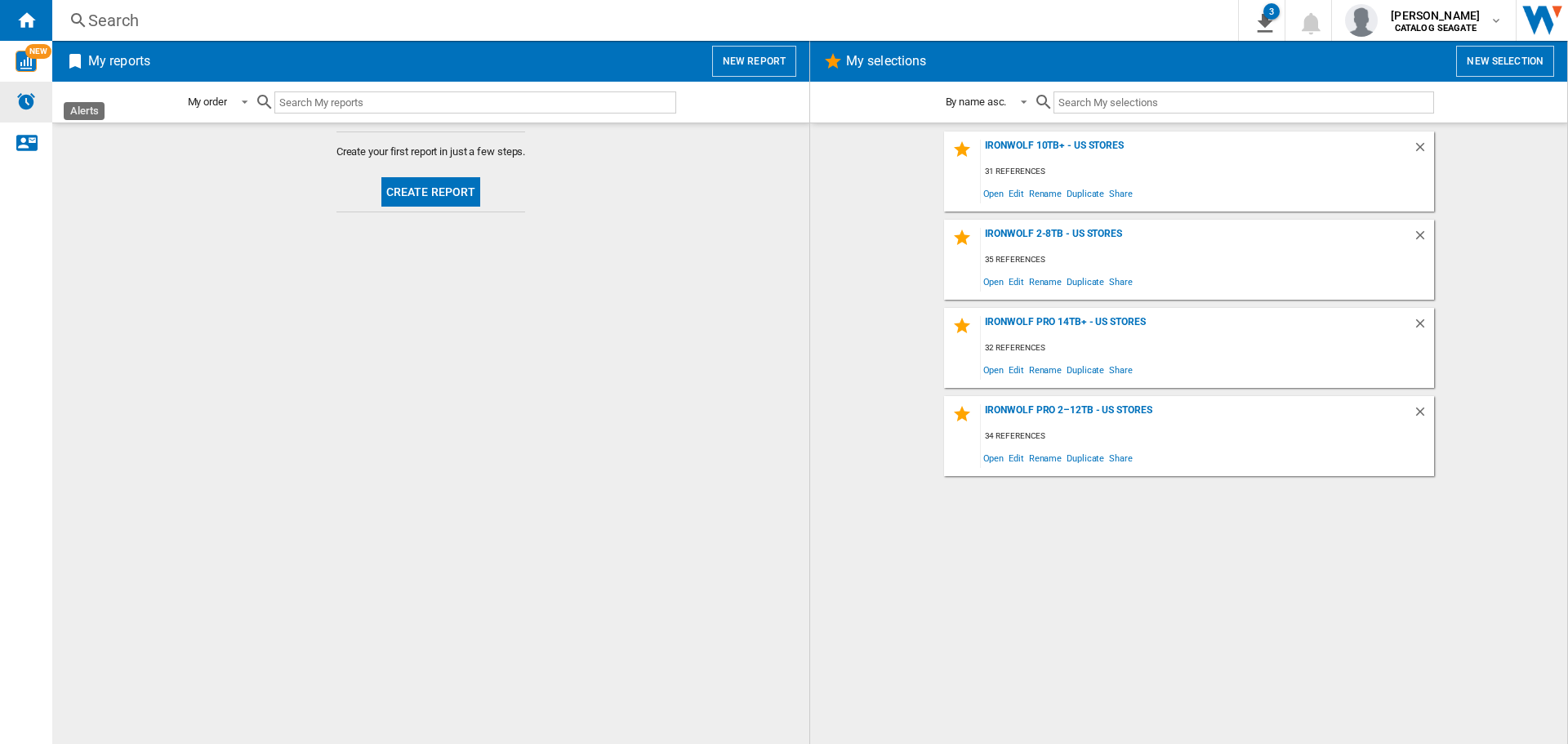
click at [28, 103] on img "Alerts" at bounding box center [25, 101] width 20 height 20
